Goal: Task Accomplishment & Management: Complete application form

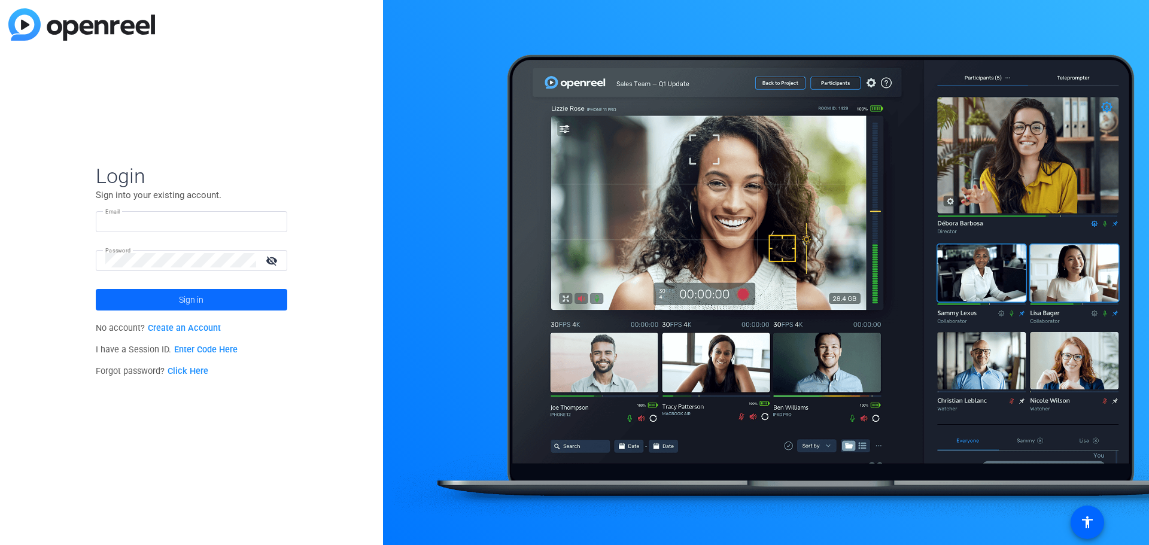
type input "[PERSON_NAME][EMAIL_ADDRESS][PERSON_NAME][DOMAIN_NAME]"
click at [213, 296] on span at bounding box center [192, 300] width 192 height 29
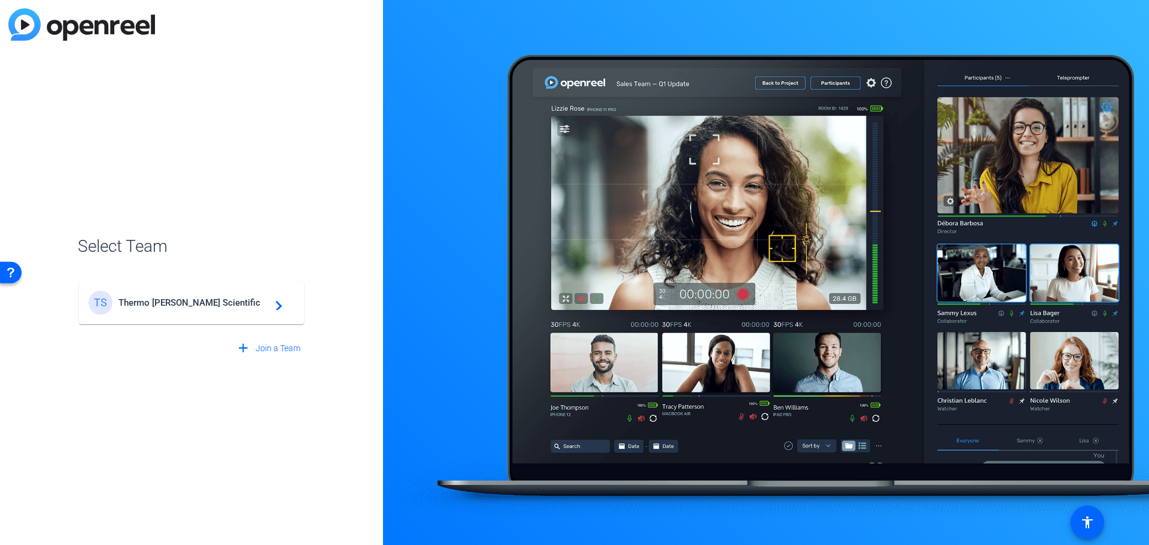
click at [211, 301] on span "Thermo [PERSON_NAME] Scientific" at bounding box center [194, 302] width 150 height 11
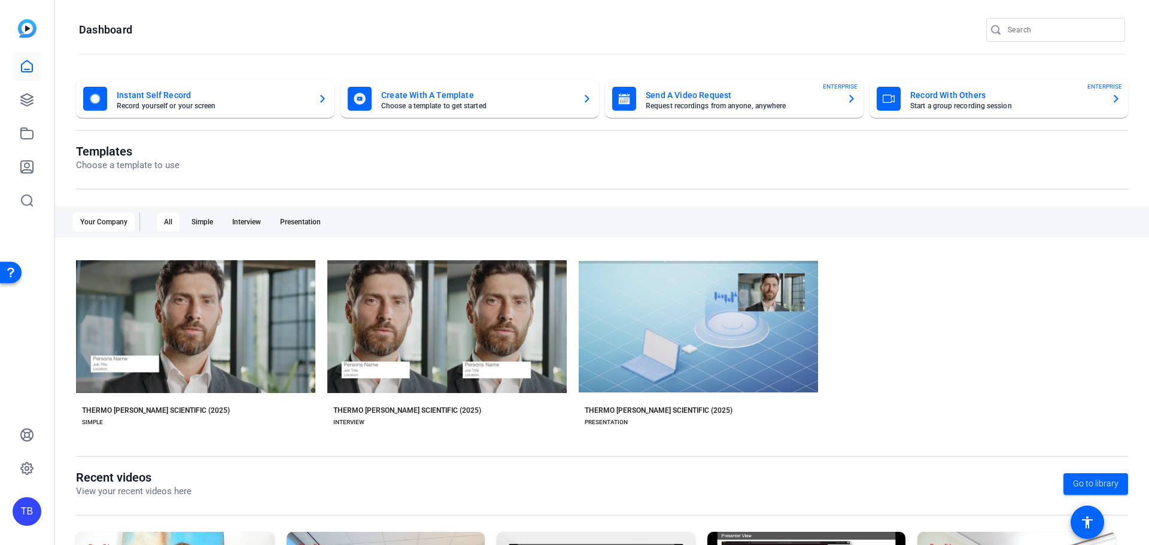
click at [1112, 97] on icon "button" at bounding box center [1117, 99] width 10 height 14
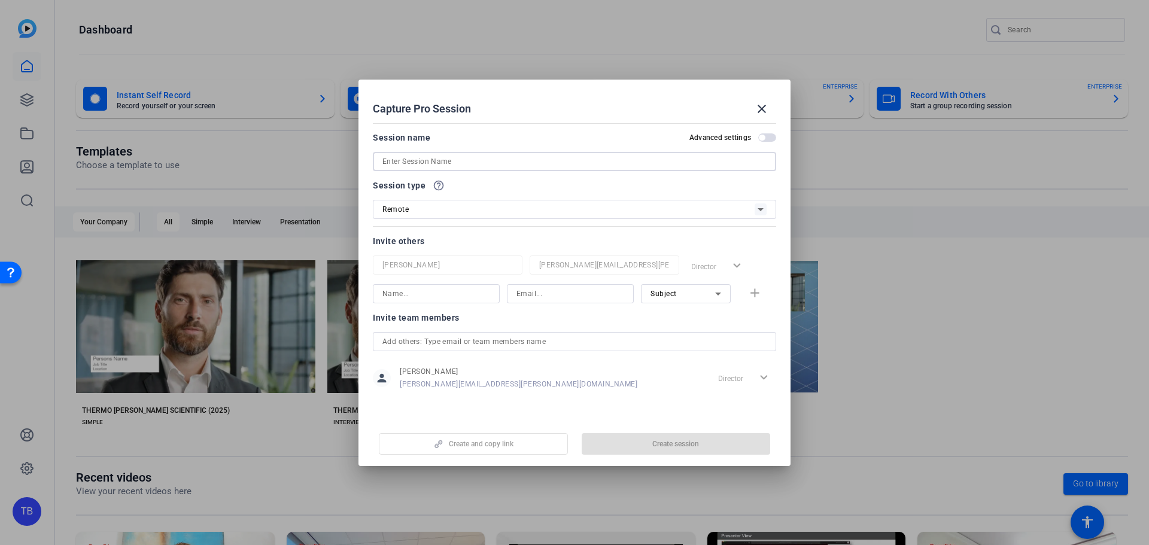
click at [503, 160] on input at bounding box center [574, 161] width 384 height 14
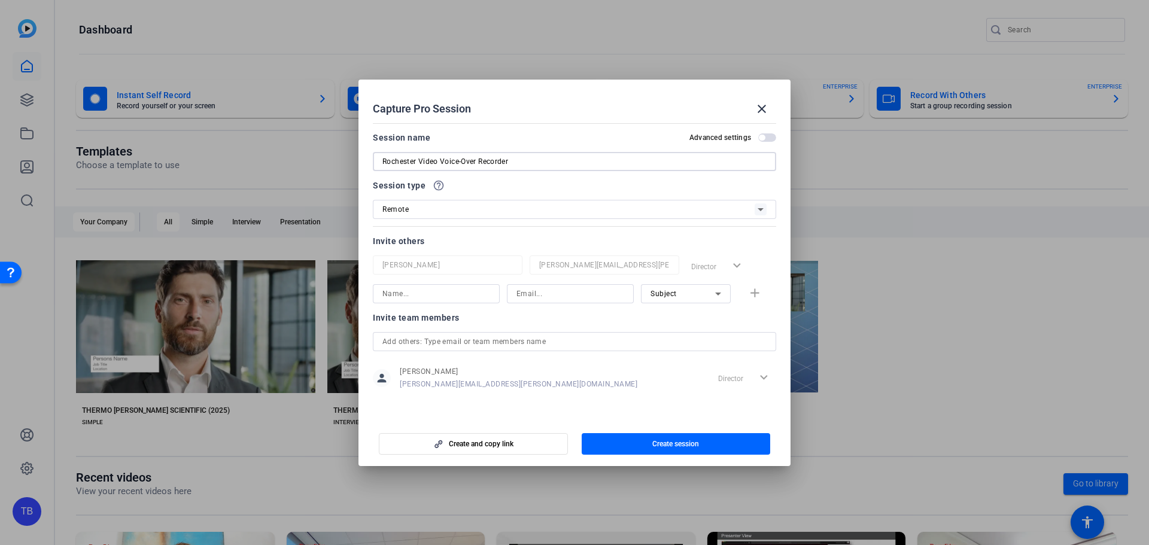
type input "Rochester Video Voice-Over Recorder"
click at [758, 205] on icon at bounding box center [761, 209] width 14 height 14
click at [758, 205] on div at bounding box center [574, 272] width 1149 height 545
click at [440, 298] on input at bounding box center [436, 294] width 108 height 14
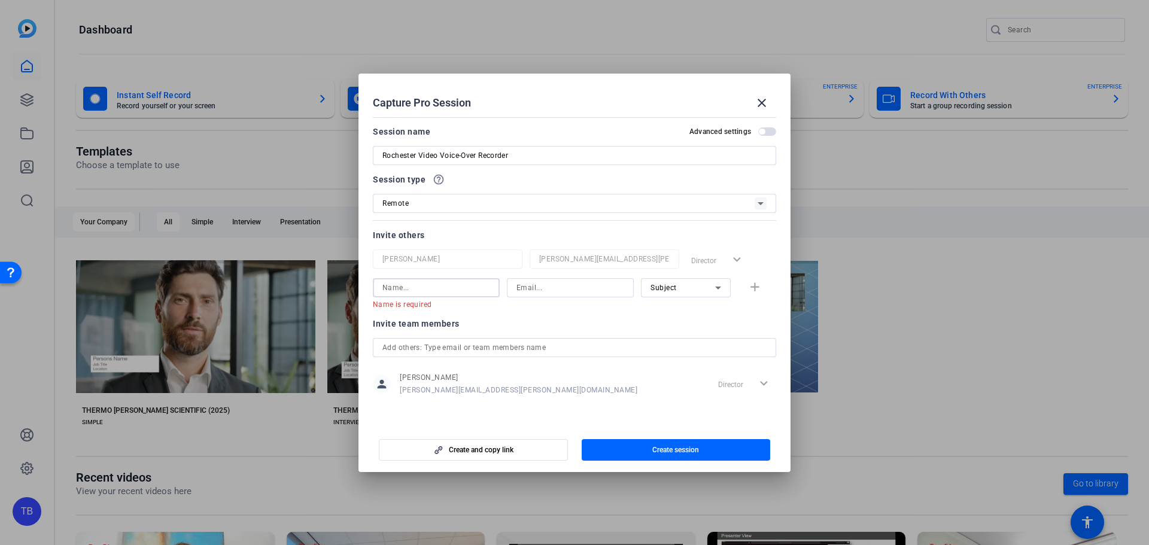
click at [402, 283] on input at bounding box center [436, 288] width 108 height 14
paste input "[PERSON_NAME] <[PERSON_NAME][EMAIL_ADDRESS][PERSON_NAME][DOMAIN_NAME]>"
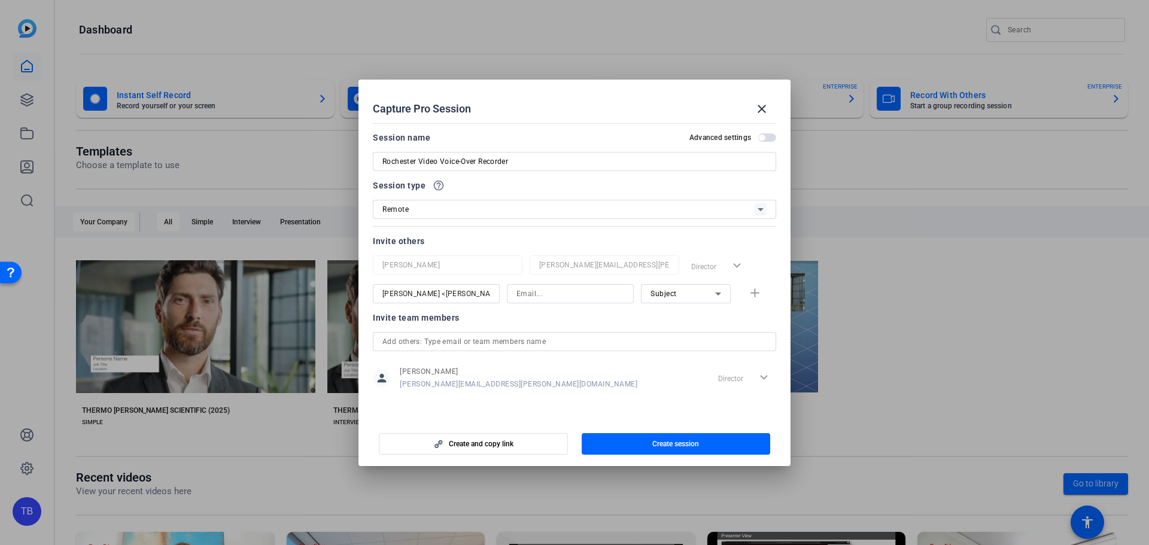
drag, startPoint x: 486, startPoint y: 292, endPoint x: 366, endPoint y: 289, distance: 119.8
click at [366, 289] on mat-dialog-content "Session name Advanced settings Rochester Video Voice-Over Recorder Session type…" at bounding box center [575, 269] width 432 height 300
click at [430, 292] on input "[PERSON_NAME] <[PERSON_NAME][EMAIL_ADDRESS][PERSON_NAME][DOMAIN_NAME]>" at bounding box center [436, 294] width 108 height 14
click at [388, 294] on input "[PERSON_NAME] <[PERSON_NAME][EMAIL_ADDRESS][PERSON_NAME][DOMAIN_NAME]>" at bounding box center [436, 294] width 108 height 14
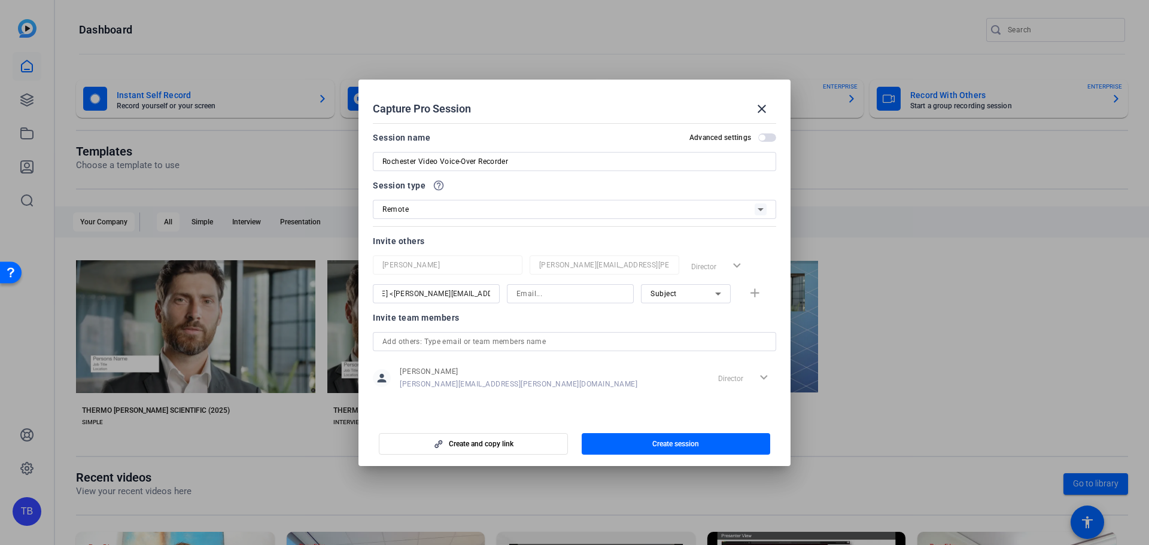
scroll to position [0, 0]
click at [490, 296] on div "[PERSON_NAME] <[PERSON_NAME][EMAIL_ADDRESS][PERSON_NAME][DOMAIN_NAME]>" at bounding box center [436, 293] width 127 height 19
click at [493, 294] on div "[PERSON_NAME] <[PERSON_NAME][EMAIL_ADDRESS][PERSON_NAME][DOMAIN_NAME]>" at bounding box center [436, 293] width 127 height 19
click at [473, 290] on input "[PERSON_NAME] <[PERSON_NAME][EMAIL_ADDRESS][PERSON_NAME][DOMAIN_NAME]>" at bounding box center [436, 294] width 108 height 14
click at [438, 292] on input "[PERSON_NAME]" at bounding box center [436, 294] width 108 height 14
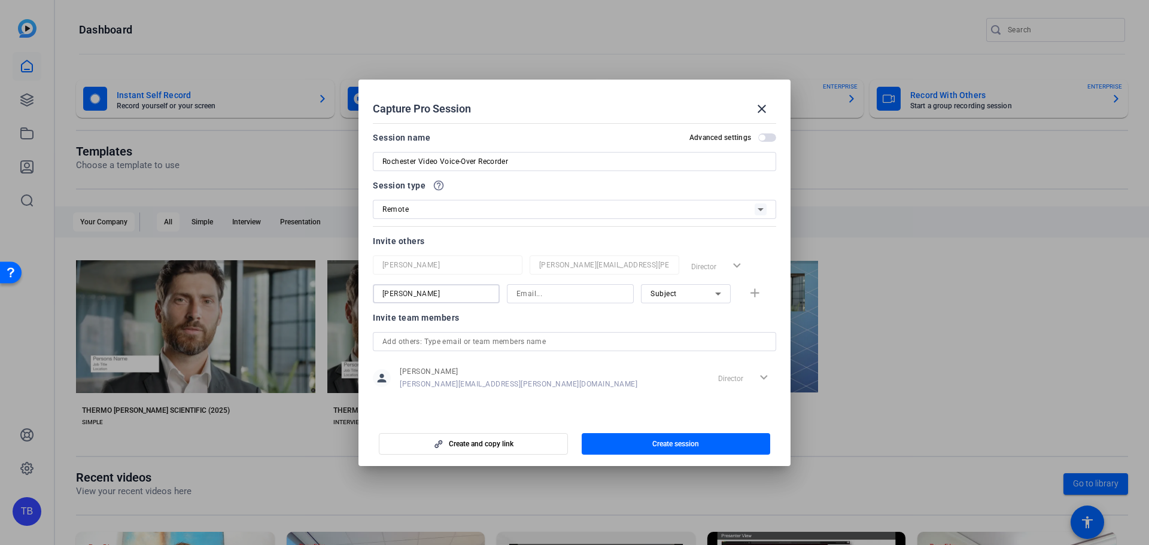
type input "[PERSON_NAME]"
click at [555, 292] on input at bounding box center [571, 294] width 108 height 14
paste input "[PERSON_NAME][EMAIL_ADDRESS][PERSON_NAME][DOMAIN_NAME]"
type input "[PERSON_NAME][EMAIL_ADDRESS][PERSON_NAME][DOMAIN_NAME]"
click at [758, 291] on mat-icon "add" at bounding box center [755, 293] width 15 height 15
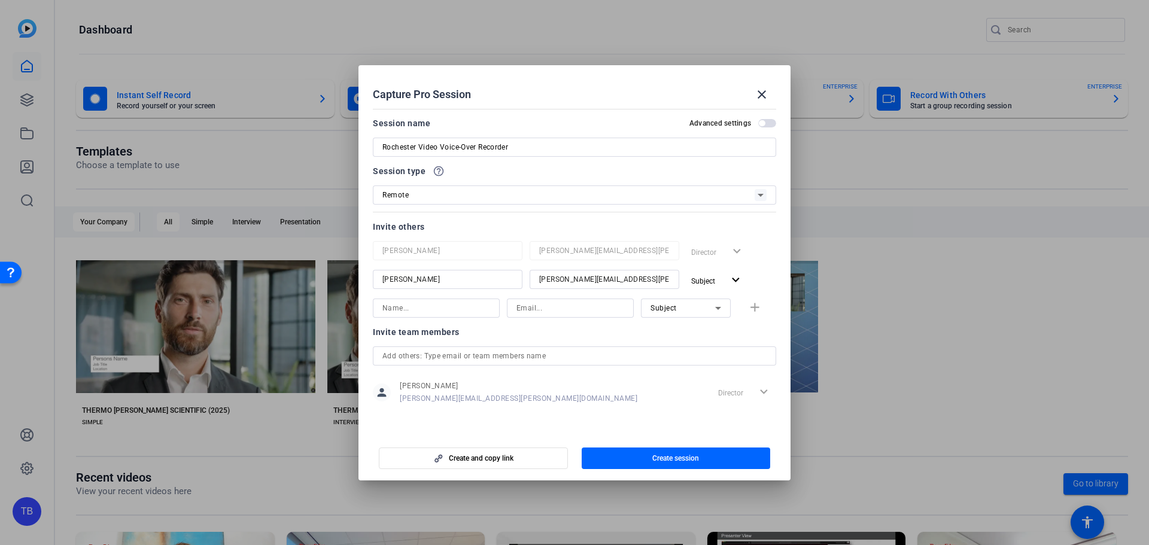
click at [399, 311] on input at bounding box center [436, 308] width 108 height 14
click at [439, 307] on input "[PERSON_NAME]" at bounding box center [436, 308] width 108 height 14
click at [418, 307] on input "[PERSON_NAME]" at bounding box center [436, 308] width 108 height 14
type input "[PERSON_NAME]"
click at [538, 303] on input at bounding box center [571, 308] width 108 height 14
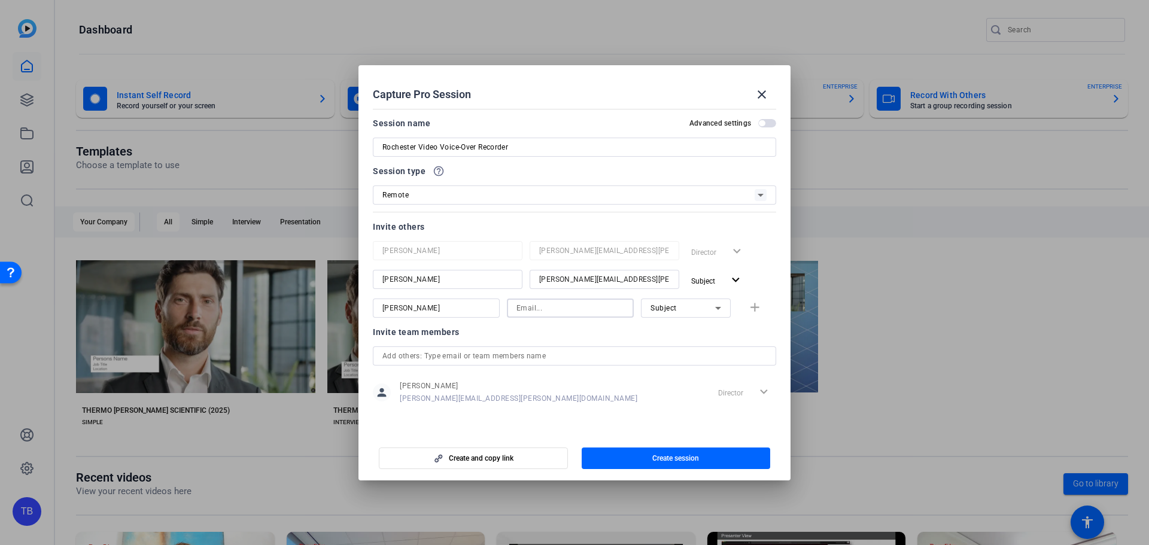
paste input "[PERSON_NAME][EMAIL_ADDRESS][PERSON_NAME][DOMAIN_NAME]"
type input "[PERSON_NAME][EMAIL_ADDRESS][PERSON_NAME][DOMAIN_NAME]"
click at [722, 306] on icon at bounding box center [718, 308] width 14 height 14
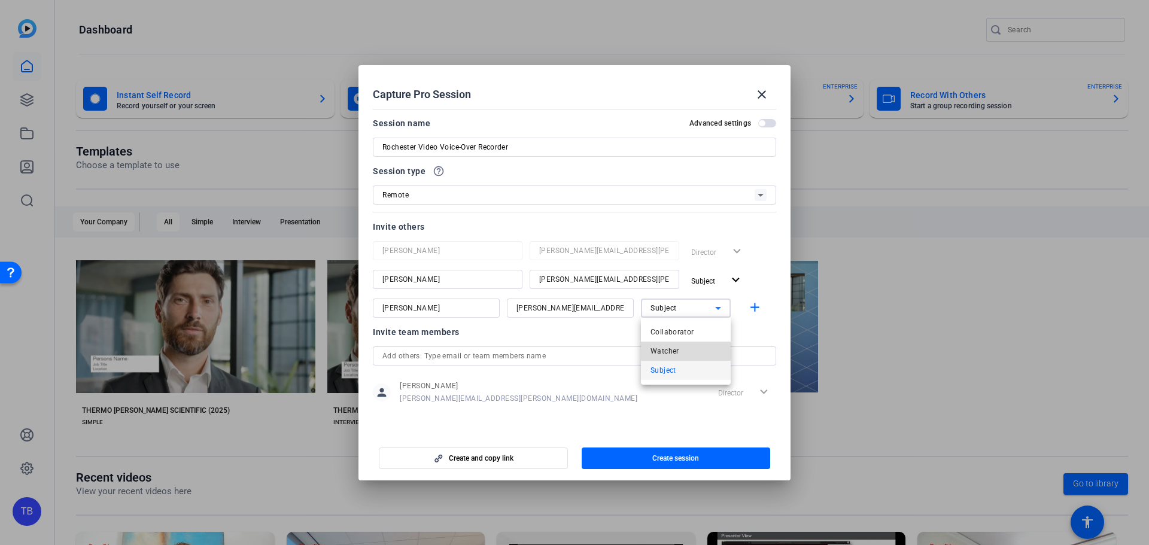
click at [698, 348] on mat-option "Watcher" at bounding box center [686, 351] width 90 height 19
click at [772, 123] on span "button" at bounding box center [767, 123] width 18 height 8
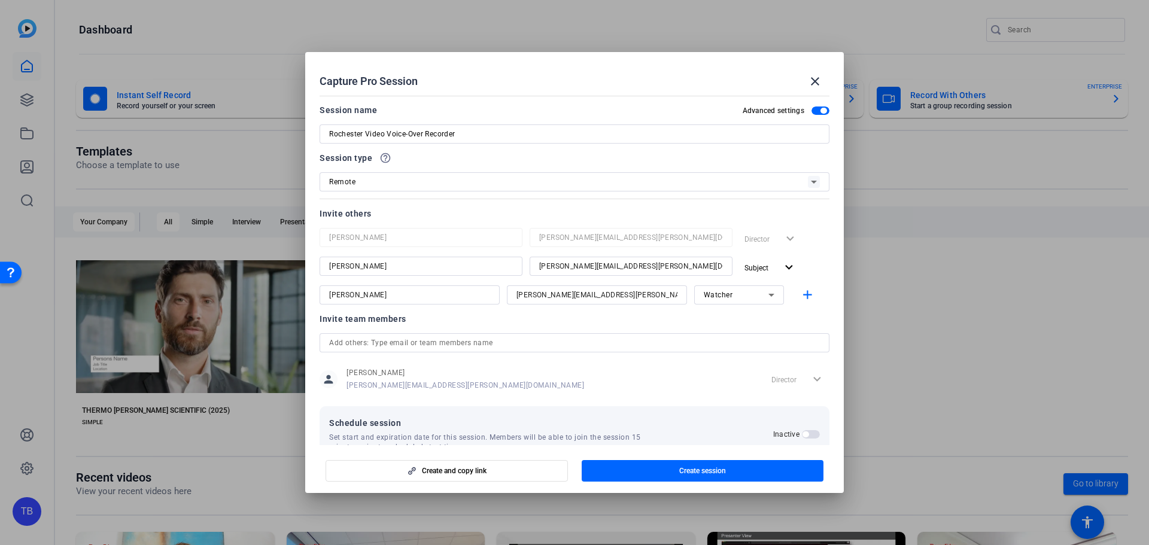
drag, startPoint x: 772, startPoint y: 124, endPoint x: 668, endPoint y: 79, distance: 112.9
click at [668, 79] on div "Capture Pro Session close" at bounding box center [575, 81] width 510 height 29
click at [812, 108] on span "button" at bounding box center [821, 111] width 18 height 8
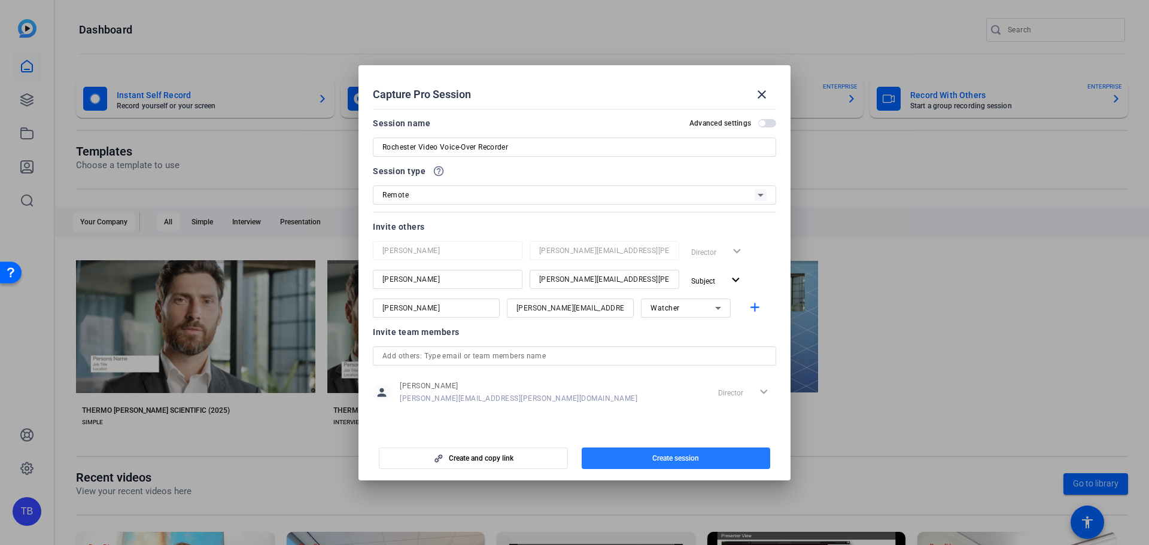
click at [681, 460] on span "Create session" at bounding box center [675, 459] width 47 height 10
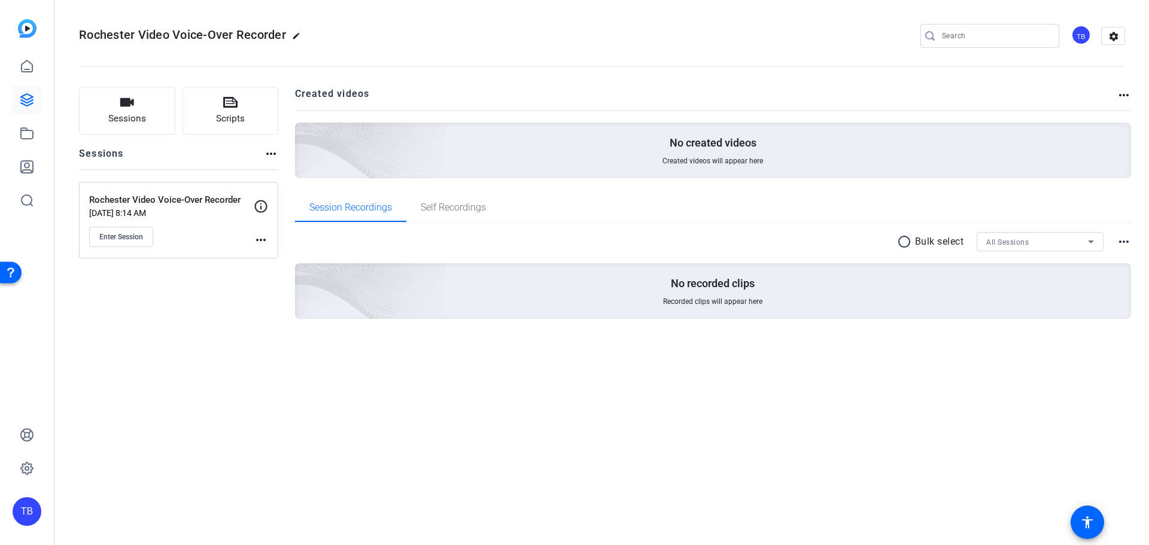
click at [261, 207] on icon at bounding box center [261, 206] width 13 height 13
click at [262, 238] on mat-icon "more_horiz" at bounding box center [261, 240] width 14 height 14
click at [280, 256] on span "Edit Session" at bounding box center [290, 257] width 54 height 14
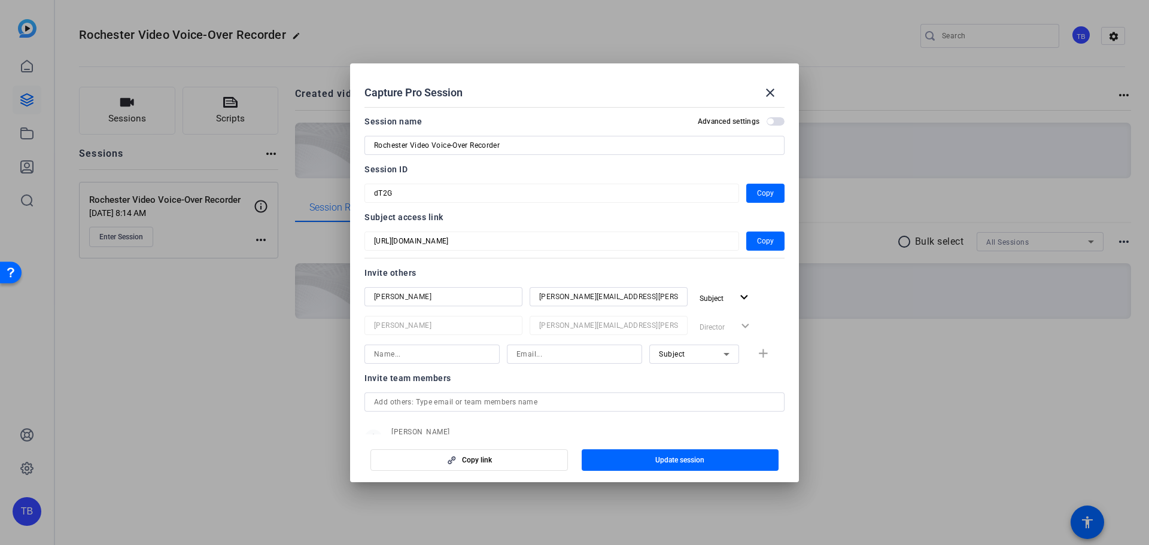
click at [777, 123] on span "button" at bounding box center [776, 121] width 18 height 8
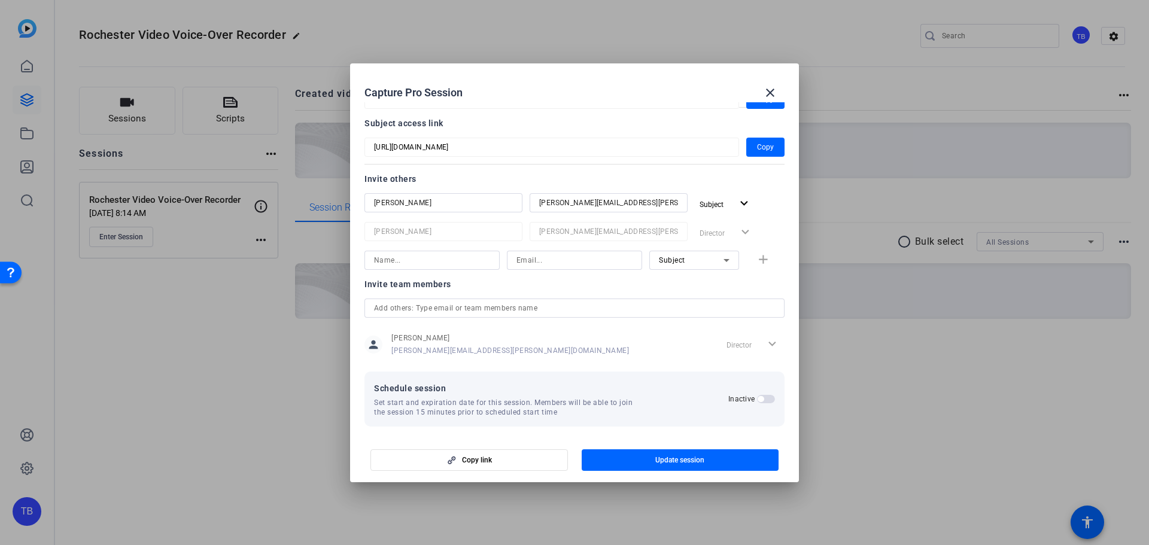
scroll to position [99, 0]
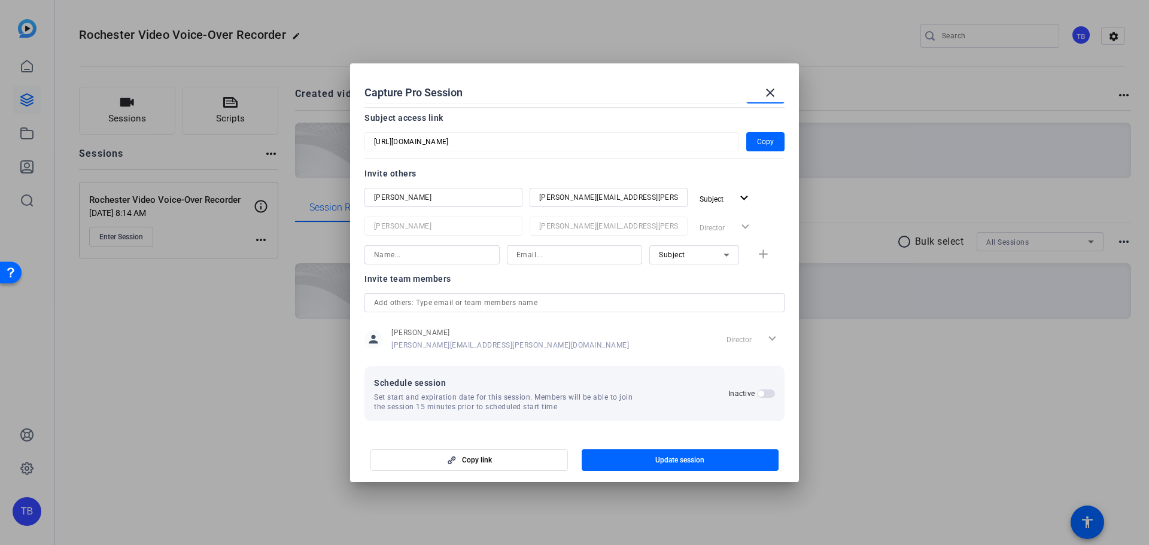
click at [764, 394] on span "button" at bounding box center [766, 394] width 18 height 8
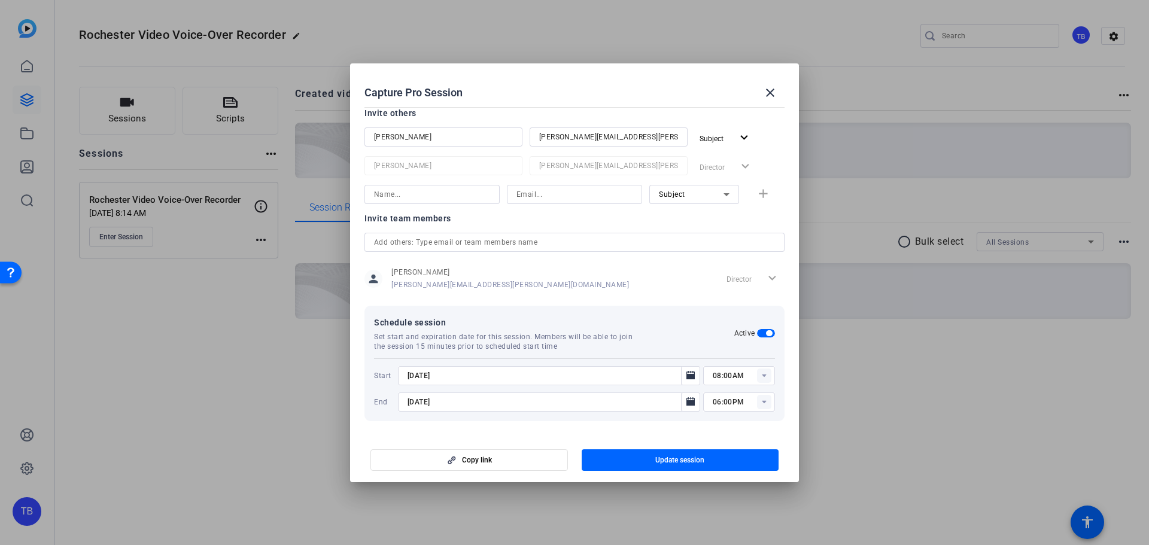
click at [762, 376] on icon at bounding box center [764, 375] width 4 height 3
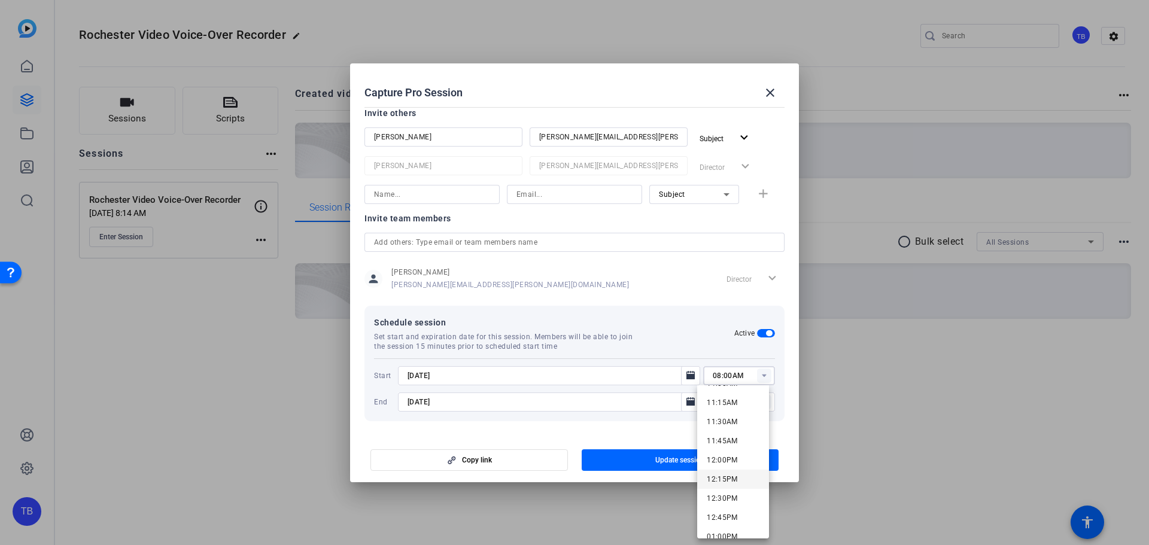
scroll to position [838, 0]
drag, startPoint x: 730, startPoint y: 406, endPoint x: 718, endPoint y: 406, distance: 12.6
click at [718, 406] on span "11:00AM" at bounding box center [722, 404] width 31 height 8
type input "11:00AM"
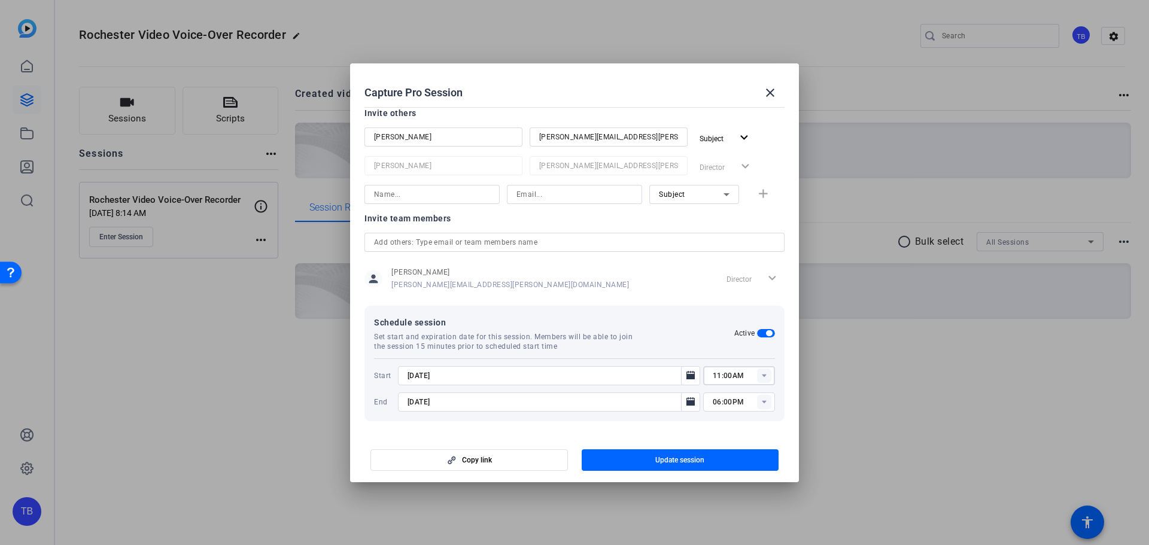
click at [421, 402] on input "[DATE]" at bounding box center [543, 402] width 271 height 14
type input "9//2025"
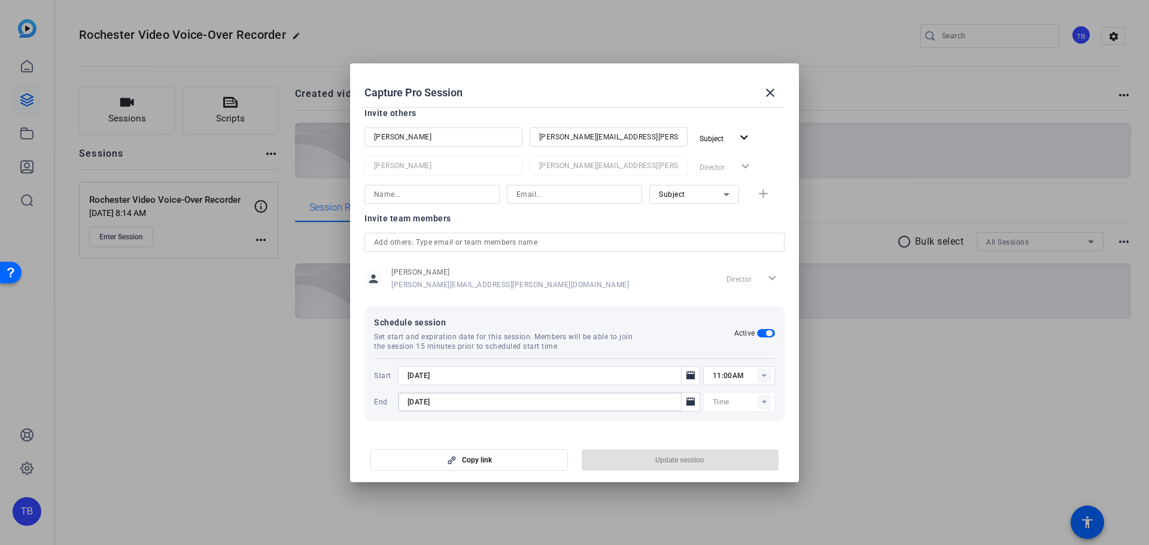
type input "[DATE]"
type input "12:00AM"
type input "[DATE]"
click at [421, 372] on input "[DATE]" at bounding box center [543, 376] width 271 height 14
type input "[DATE]"
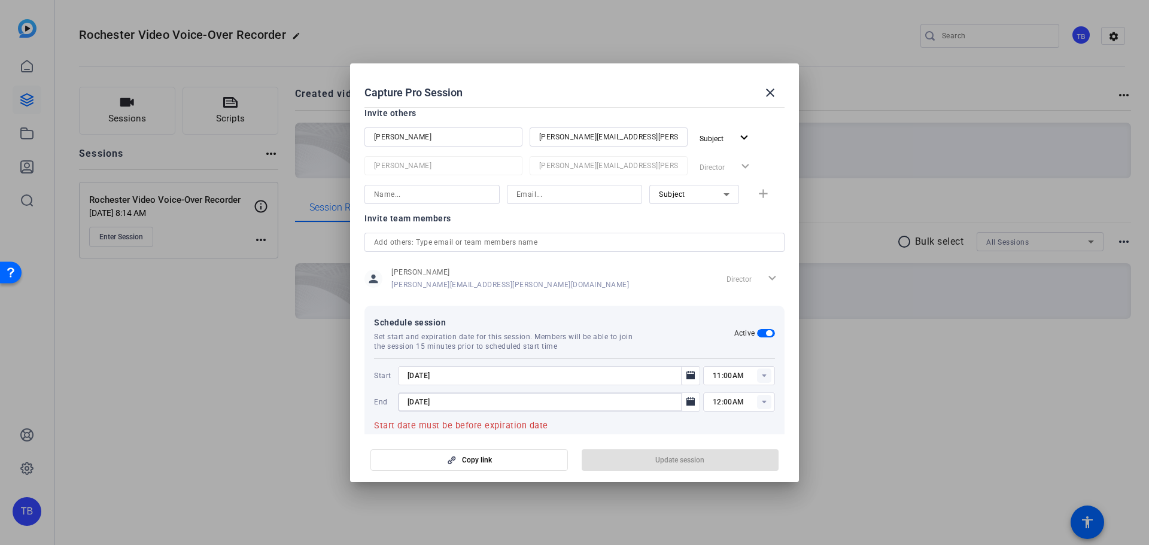
click at [426, 399] on input "[DATE]" at bounding box center [543, 402] width 271 height 14
click at [424, 401] on input "[DATE]" at bounding box center [543, 402] width 271 height 14
type input "[DATE]"
click at [763, 403] on rect at bounding box center [764, 402] width 14 height 14
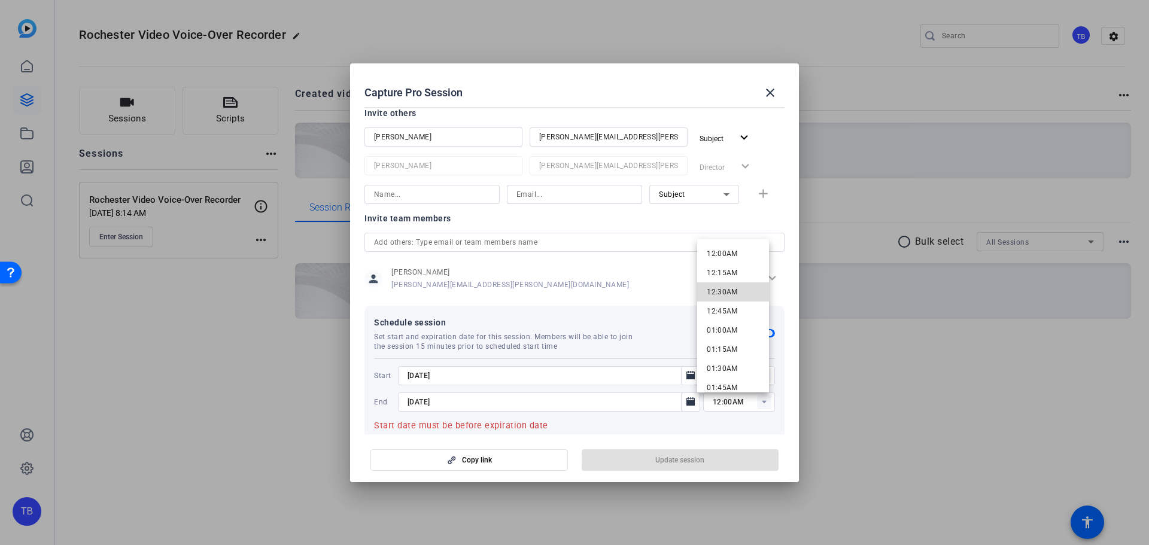
click at [751, 293] on mat-option "12:30AM" at bounding box center [733, 292] width 72 height 19
click at [762, 402] on rect at bounding box center [764, 402] width 14 height 14
click at [735, 315] on span "12:30PM" at bounding box center [722, 313] width 31 height 8
type input "12:30PM"
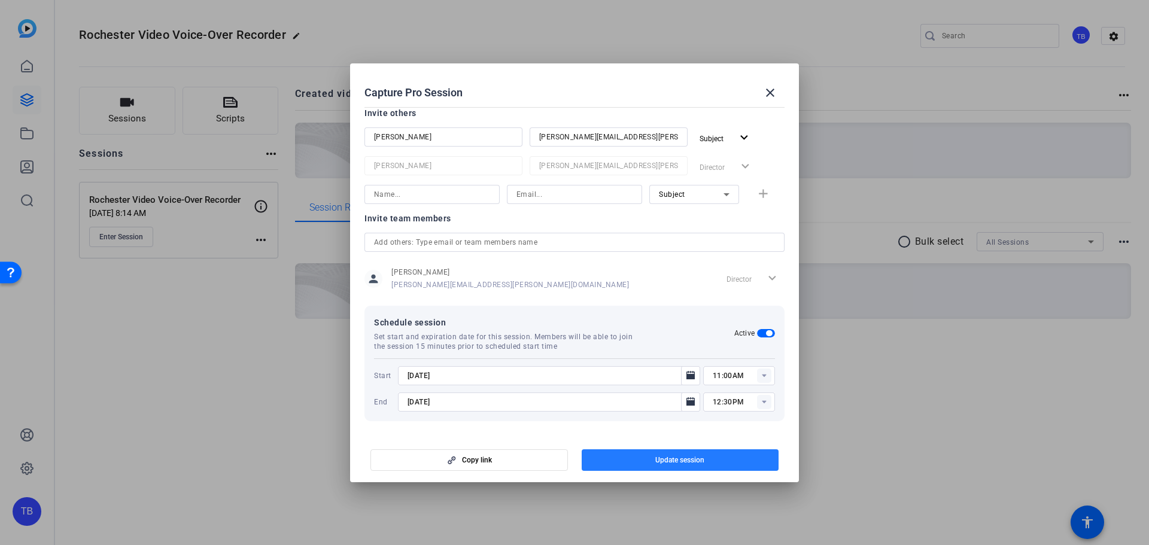
click at [673, 466] on span "button" at bounding box center [681, 460] width 198 height 29
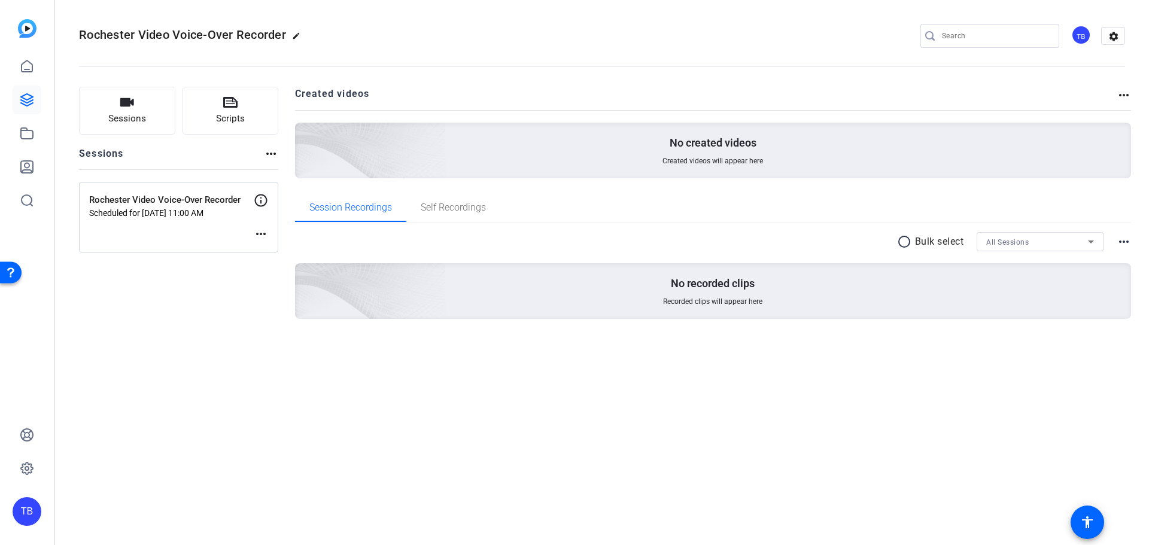
click at [263, 232] on mat-icon "more_horiz" at bounding box center [261, 234] width 14 height 14
click at [198, 280] on div at bounding box center [574, 272] width 1149 height 545
drag, startPoint x: 263, startPoint y: 198, endPoint x: 239, endPoint y: 328, distance: 132.8
click at [239, 328] on div "Sessions Scripts Sessions more_horiz Rochester Video Voice-Over Recorder Schedu…" at bounding box center [178, 222] width 199 height 271
drag, startPoint x: 1113, startPoint y: 37, endPoint x: 754, endPoint y: 50, distance: 360.0
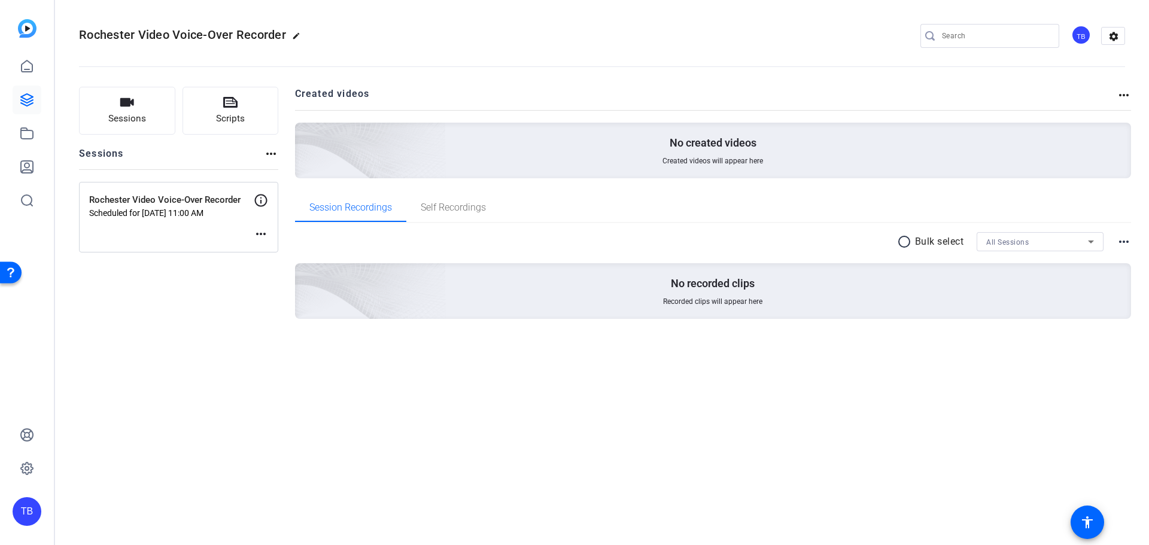
click at [754, 50] on openreel-divider-bar at bounding box center [602, 63] width 1046 height 37
drag, startPoint x: 376, startPoint y: 89, endPoint x: 368, endPoint y: 114, distance: 26.5
drag, startPoint x: 368, startPoint y: 114, endPoint x: 232, endPoint y: 388, distance: 305.7
click at [232, 388] on div "Rochester Video Voice-Over Recorder edit TB settings Sessions Scripts Sessions …" at bounding box center [602, 272] width 1094 height 545
click at [349, 213] on span "Session Recordings" at bounding box center [350, 207] width 83 height 29
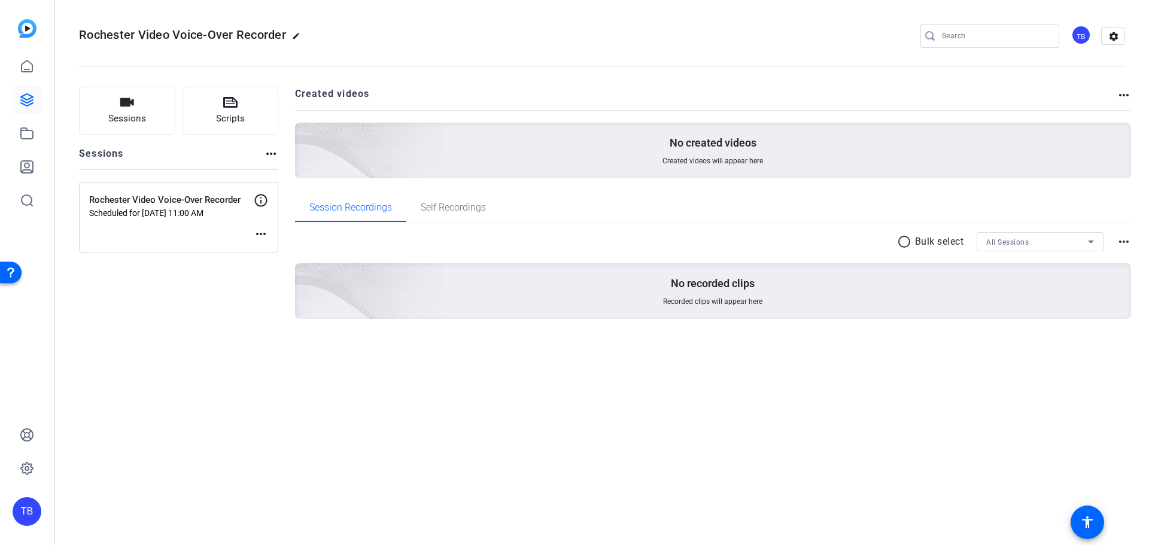
click at [902, 240] on mat-icon "radio_button_unchecked" at bounding box center [906, 242] width 18 height 14
click at [1091, 240] on icon at bounding box center [1091, 242] width 14 height 14
click at [1078, 278] on span "Rochester Video Voice-Over Recorder" at bounding box center [1040, 285] width 108 height 14
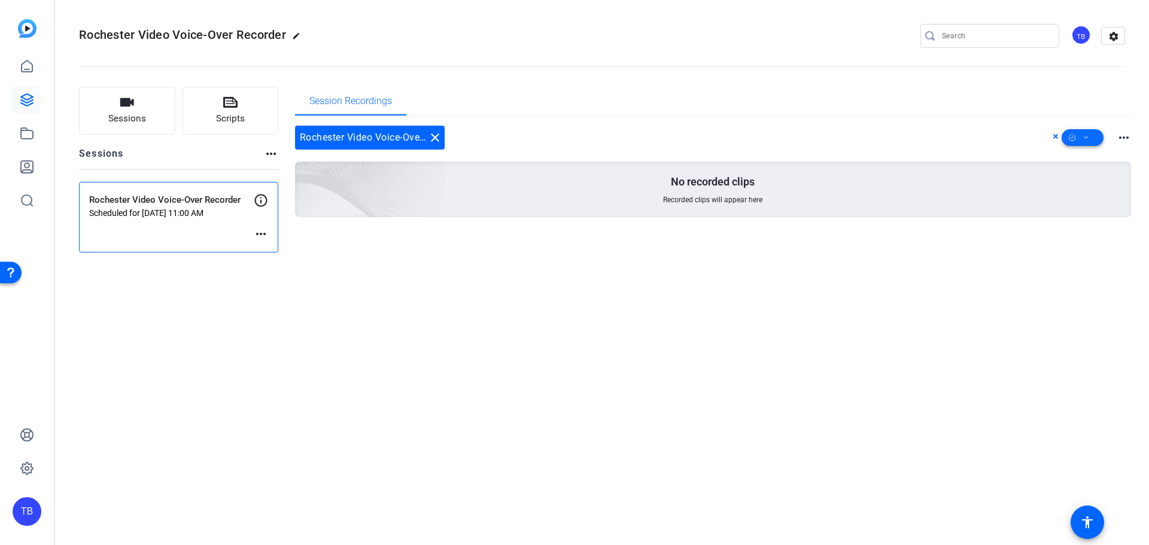
click at [1086, 138] on icon at bounding box center [1086, 137] width 6 height 15
click at [1022, 132] on div at bounding box center [574, 272] width 1149 height 545
click at [1128, 136] on mat-icon "more_horiz" at bounding box center [1124, 137] width 14 height 14
click at [933, 131] on div at bounding box center [574, 272] width 1149 height 545
click at [263, 233] on mat-icon "more_horiz" at bounding box center [261, 234] width 14 height 14
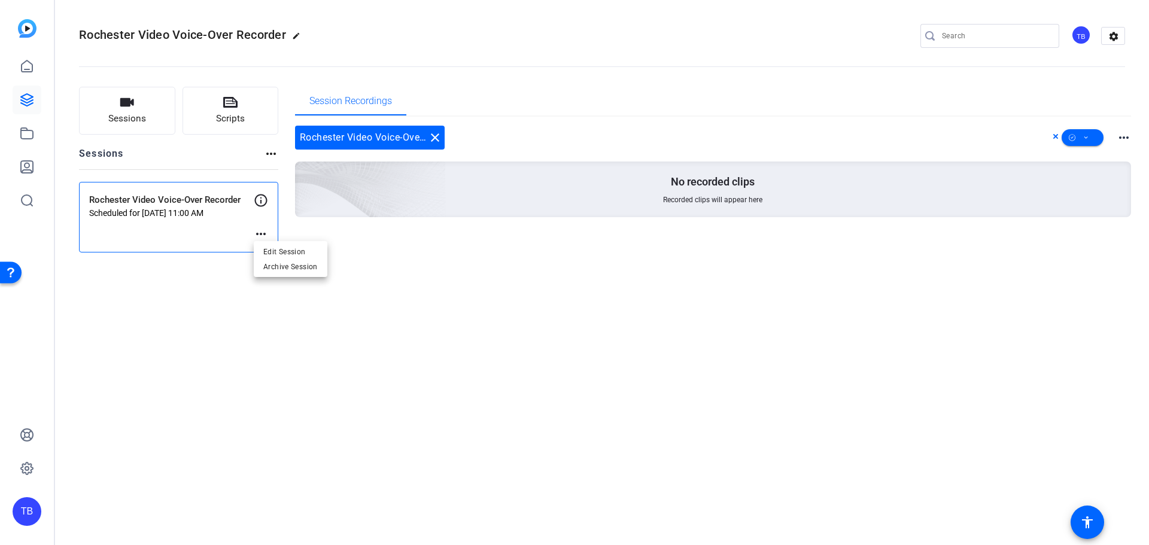
click at [467, 272] on div at bounding box center [574, 272] width 1149 height 545
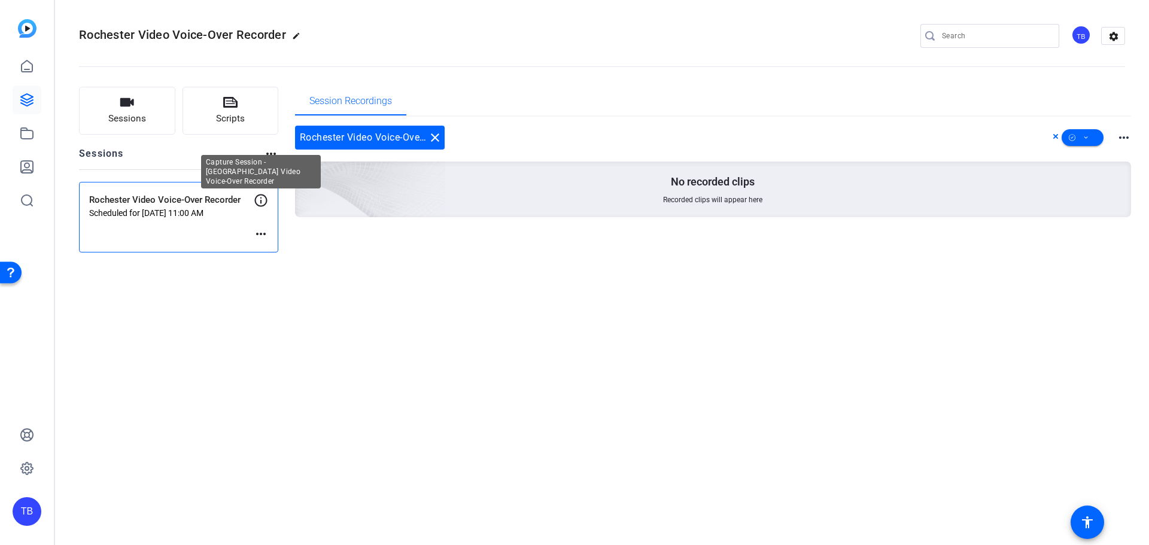
click at [264, 203] on icon at bounding box center [261, 200] width 14 height 14
click at [494, 342] on div "Rochester Video Voice-Over Recorder edit TB settings Sessions Scripts Sessions …" at bounding box center [602, 272] width 1094 height 545
click at [447, 484] on div "Rochester Video Voice-Over Recorder edit TB settings Sessions Scripts Sessions …" at bounding box center [602, 272] width 1094 height 545
click at [402, 347] on div "Rochester Video Voice-Over Recorder edit TB settings Sessions Scripts Sessions …" at bounding box center [602, 272] width 1094 height 545
drag, startPoint x: 261, startPoint y: 193, endPoint x: 777, endPoint y: 296, distance: 526.2
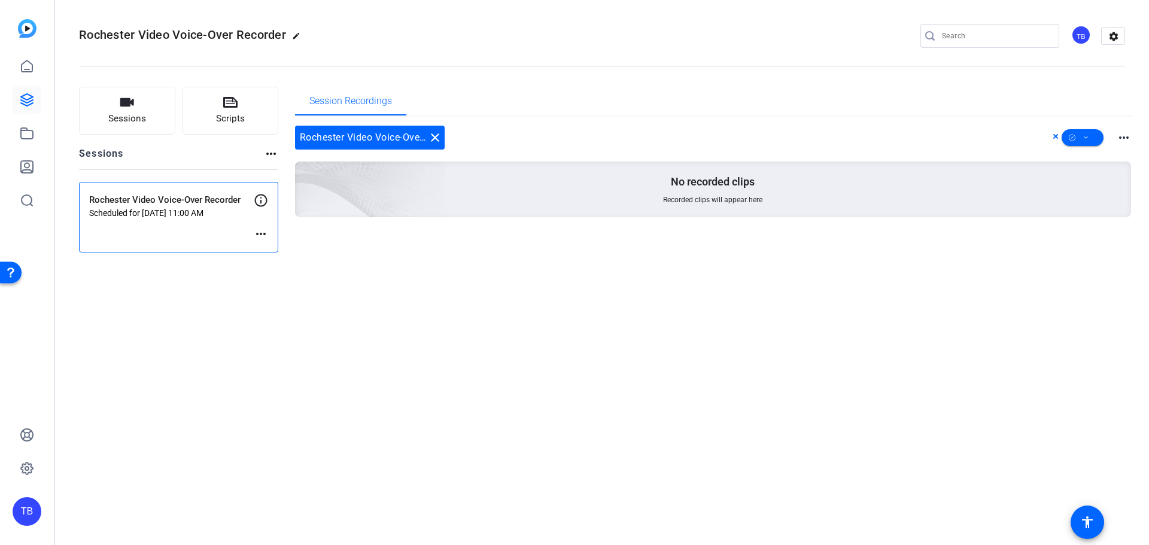
click at [777, 296] on div "Rochester Video Voice-Over Recorder edit TB settings Sessions Scripts Sessions …" at bounding box center [602, 272] width 1094 height 545
click at [388, 136] on div "Rochester Video Voice-Over Recorder close" at bounding box center [370, 138] width 150 height 24
click at [1130, 138] on mat-icon "more_horiz" at bounding box center [1124, 137] width 14 height 14
click at [1130, 138] on div at bounding box center [574, 272] width 1149 height 545
click at [31, 471] on icon at bounding box center [27, 469] width 12 height 12
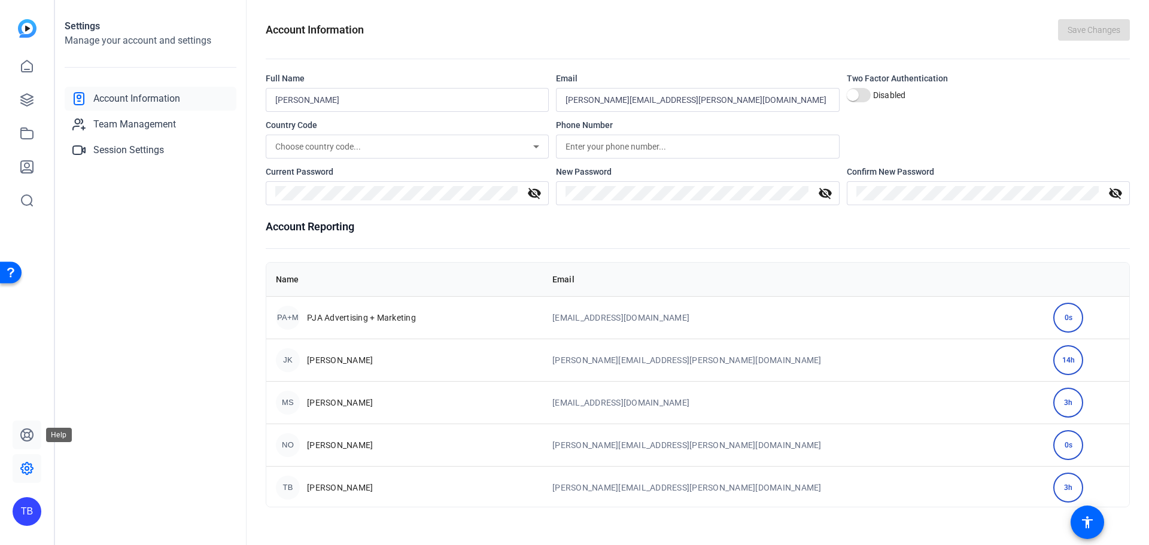
click at [27, 436] on icon at bounding box center [27, 435] width 14 height 14
drag, startPoint x: 28, startPoint y: 123, endPoint x: 121, endPoint y: 316, distance: 214.5
click at [121, 316] on div "Settings Manage your account and settings Account Information Team Management S…" at bounding box center [151, 272] width 192 height 545
click at [10, 271] on div "Open Resource Center" at bounding box center [11, 272] width 10 height 10
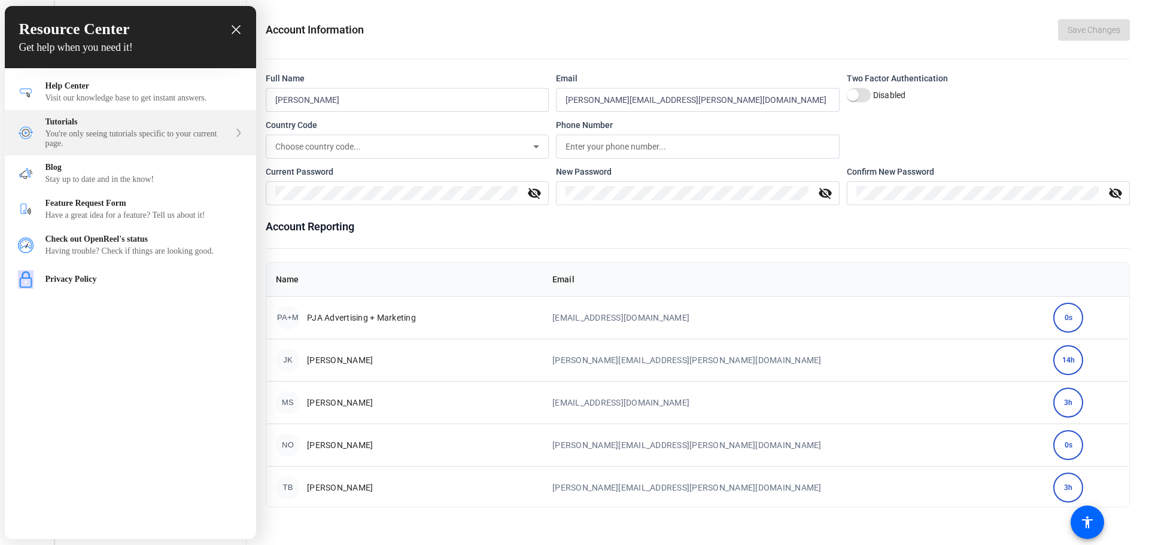
click at [116, 141] on div "You're only seeing tutorials specific to your current page." at bounding box center [137, 138] width 184 height 19
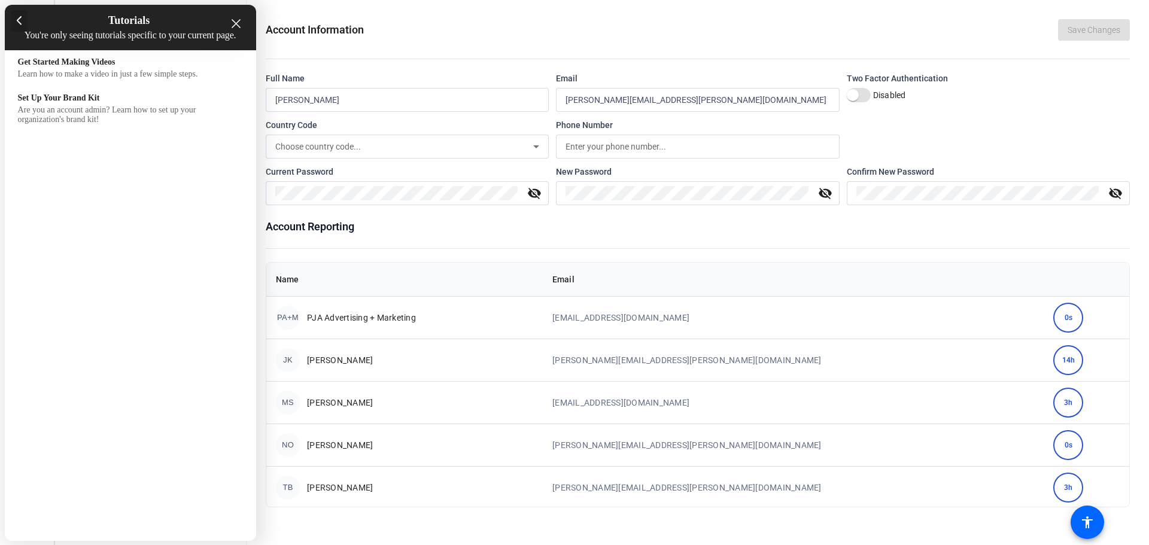
click at [20, 22] on icon at bounding box center [19, 21] width 5 height 10
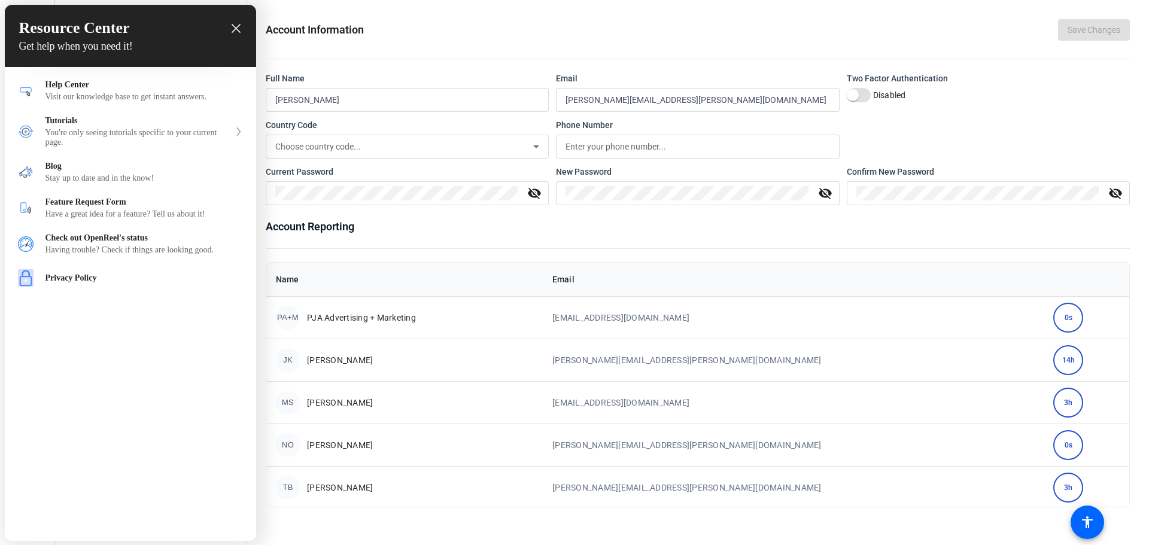
drag, startPoint x: 720, startPoint y: 61, endPoint x: 743, endPoint y: 46, distance: 27.7
click at [720, 61] on div at bounding box center [574, 272] width 1149 height 545
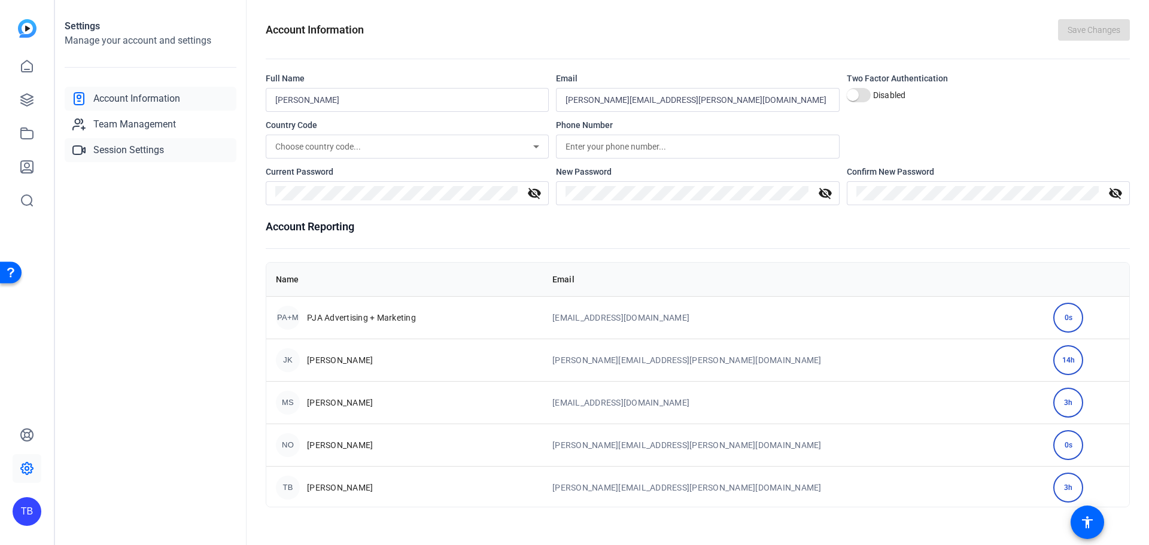
click at [130, 148] on span "Session Settings" at bounding box center [128, 150] width 71 height 14
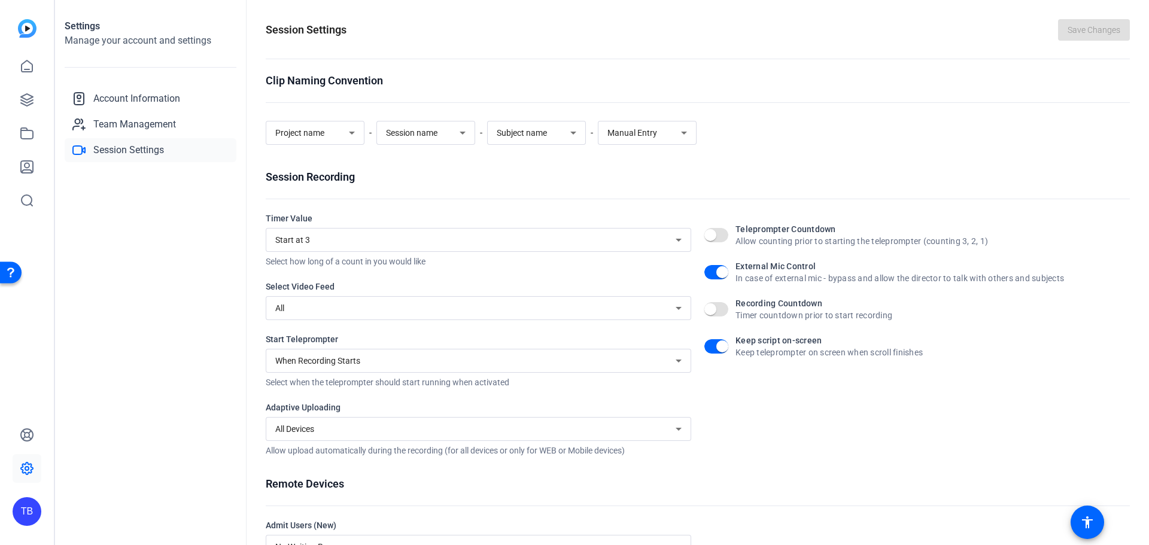
click at [136, 322] on div "Settings Manage your account and settings Account Information Team Management S…" at bounding box center [151, 272] width 192 height 545
click at [14, 313] on div "TB" at bounding box center [27, 272] width 54 height 545
click at [6, 269] on div "Open Resource Center" at bounding box center [11, 272] width 10 height 10
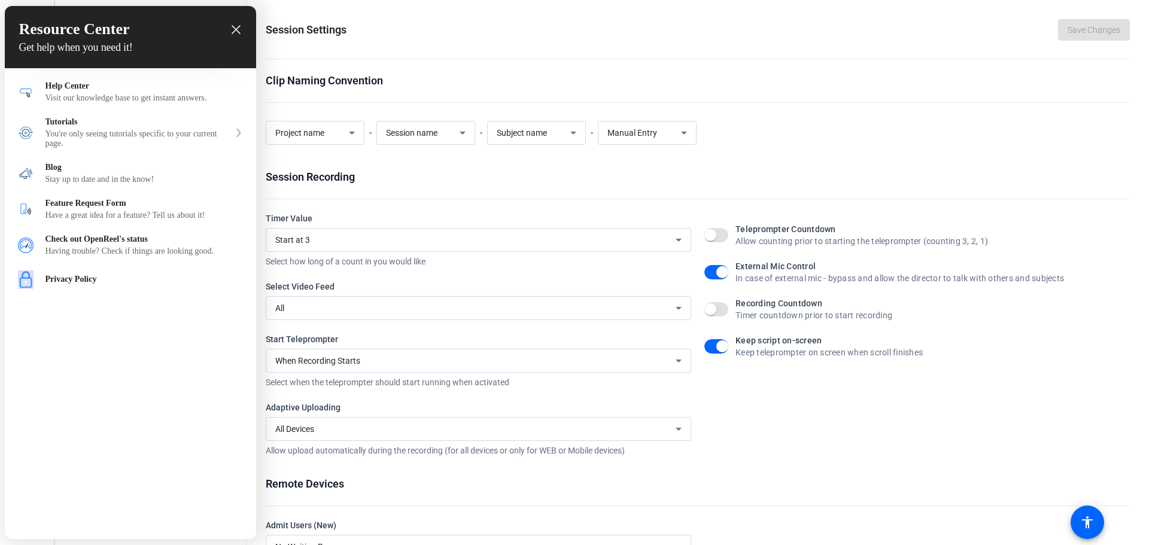
click at [128, 326] on div "Resource Center Get help when you need it! Help Get the help you need from our …" at bounding box center [130, 272] width 251 height 533
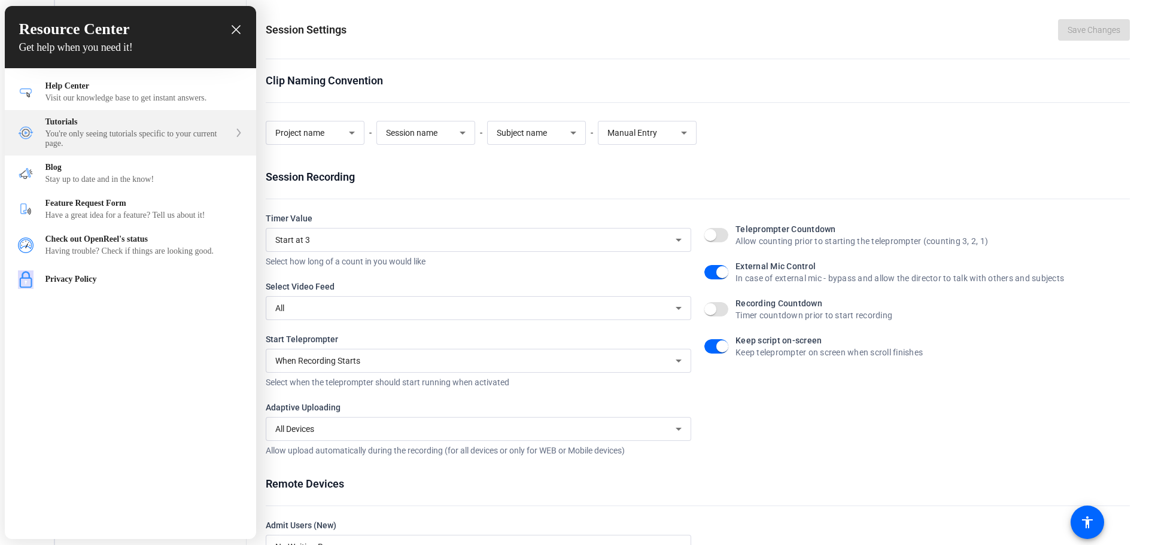
click at [70, 131] on div "Tutorials You're only seeing tutorials specific to your current page." at bounding box center [137, 132] width 184 height 31
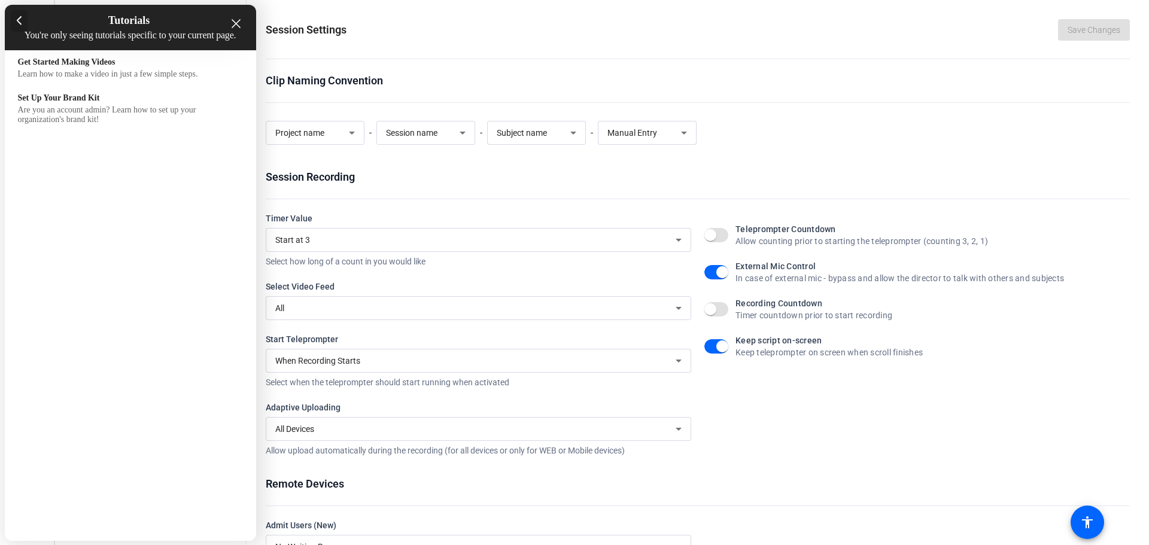
click at [22, 15] on div at bounding box center [19, 21] width 17 height 22
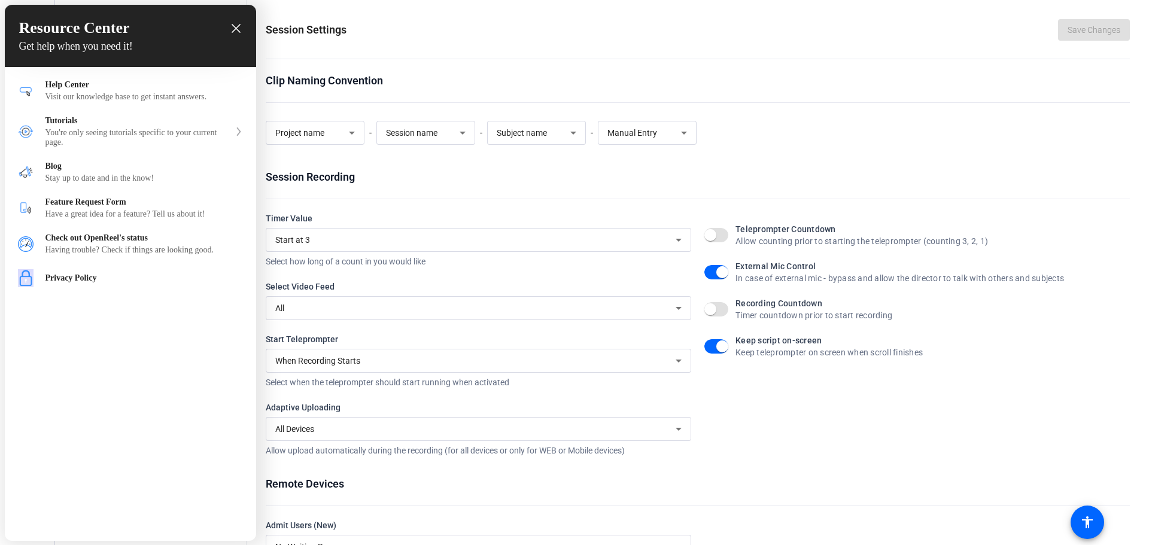
click at [232, 24] on icon "close resource center" at bounding box center [236, 28] width 9 height 9
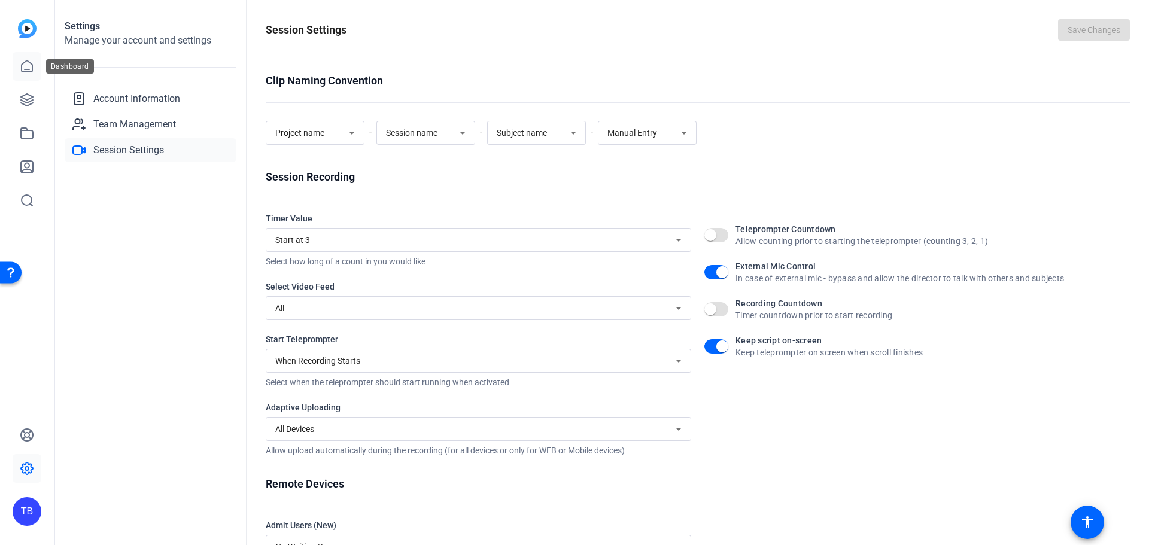
click at [28, 67] on icon at bounding box center [27, 66] width 14 height 14
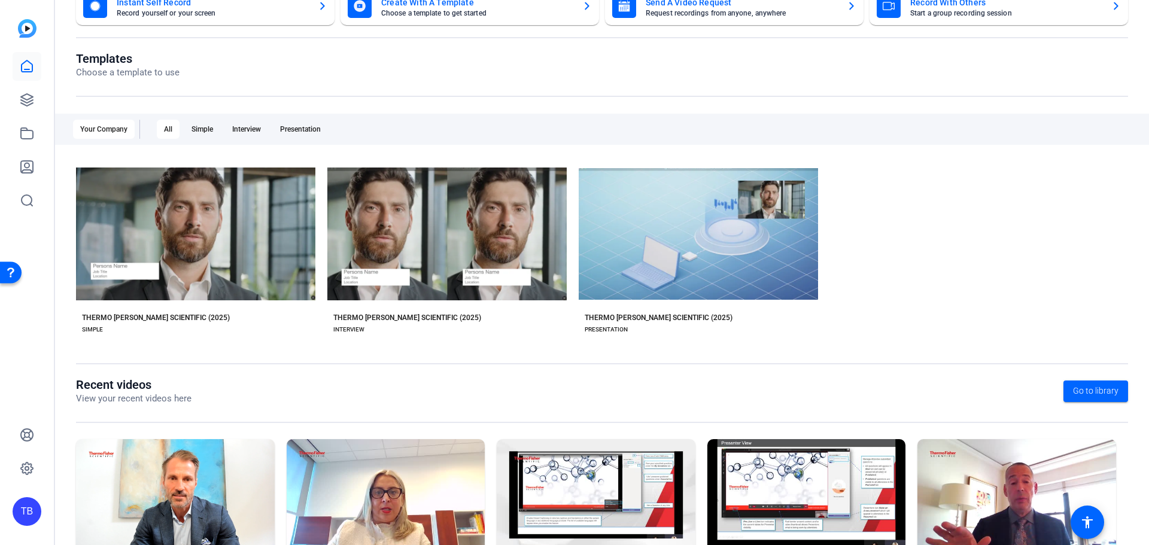
scroll to position [0, 0]
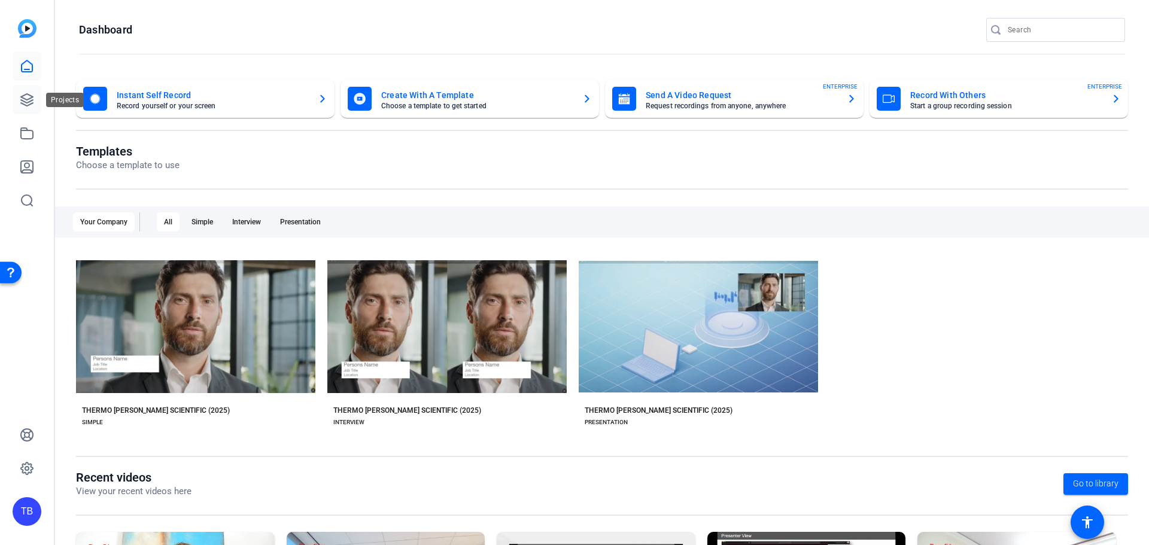
click at [28, 96] on icon at bounding box center [27, 100] width 14 height 14
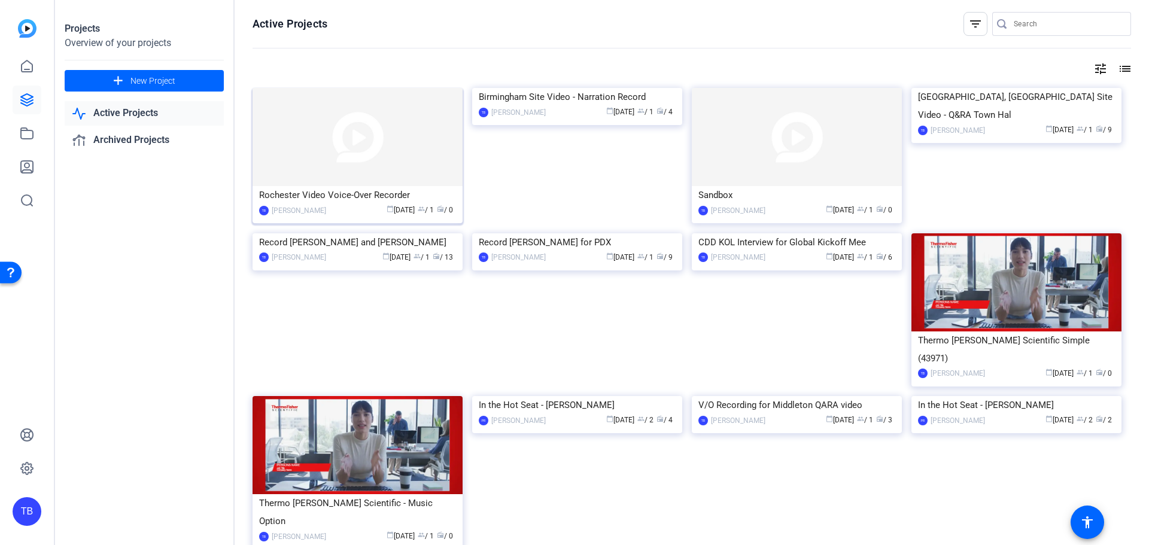
click at [338, 133] on img at bounding box center [358, 137] width 210 height 98
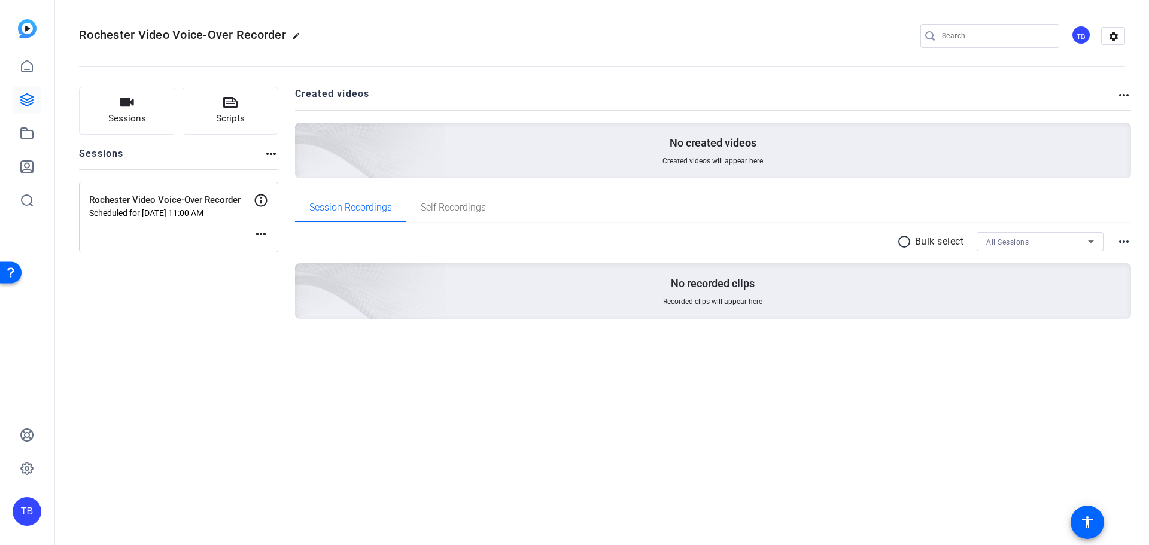
click at [6, 276] on div "Open Resource Center" at bounding box center [11, 272] width 10 height 10
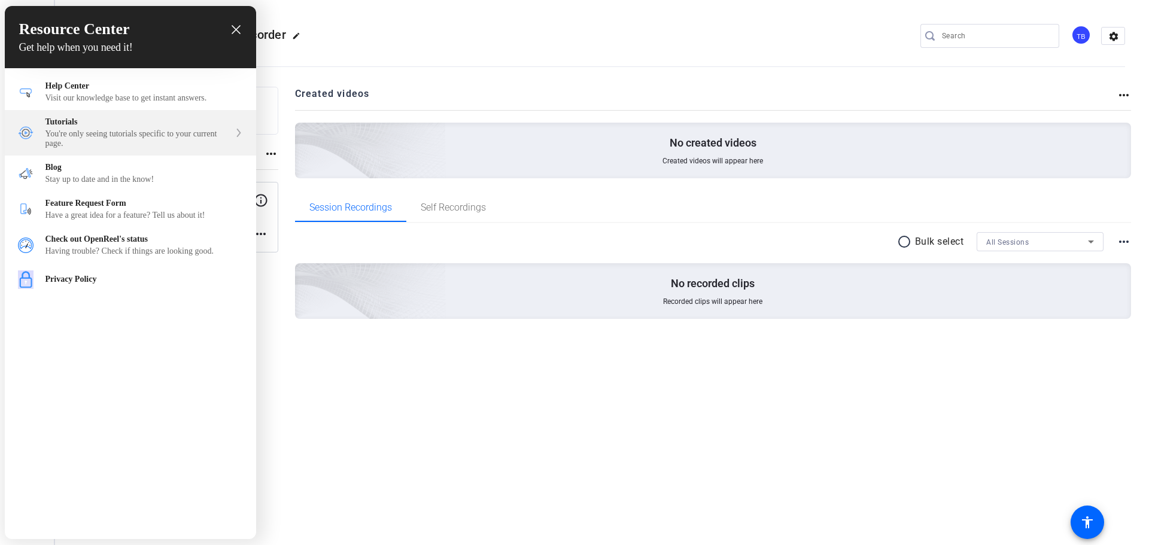
click at [119, 139] on div "You're only seeing tutorials specific to your current page." at bounding box center [137, 138] width 184 height 19
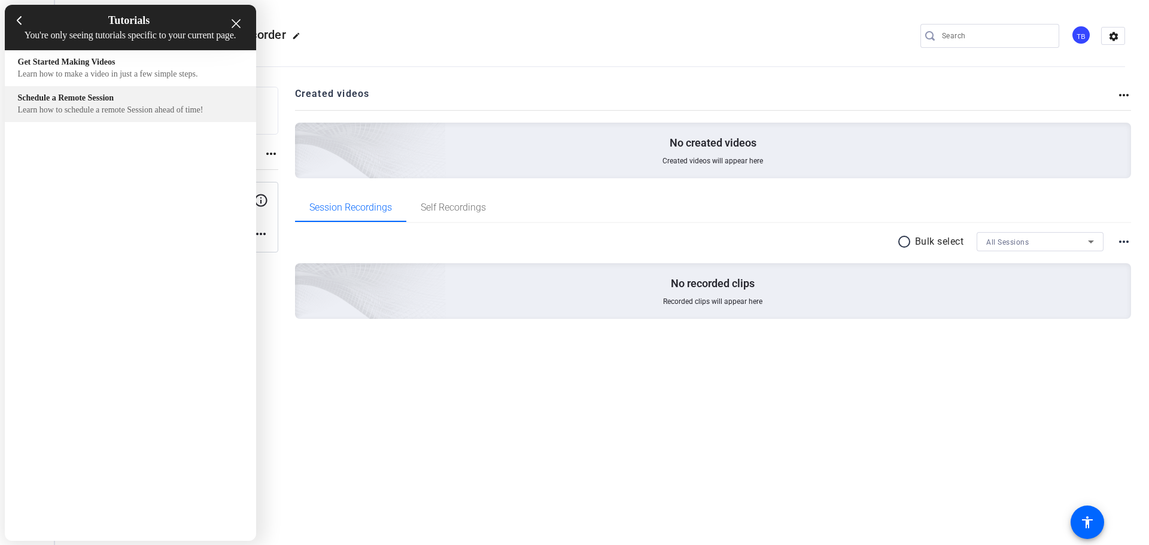
click at [75, 115] on div "Schedule a Remote Session Learn how to schedule a remote Session ahead of time!" at bounding box center [130, 104] width 225 height 22
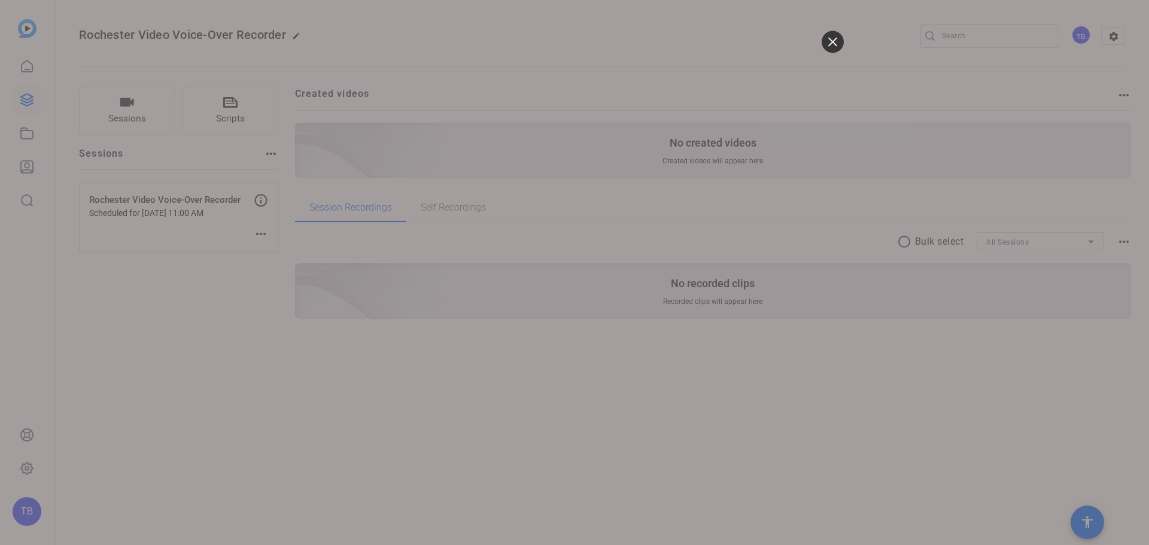
drag, startPoint x: 83, startPoint y: 104, endPoint x: 886, endPoint y: 341, distance: 837.7
click at [886, 341] on div at bounding box center [574, 272] width 1149 height 545
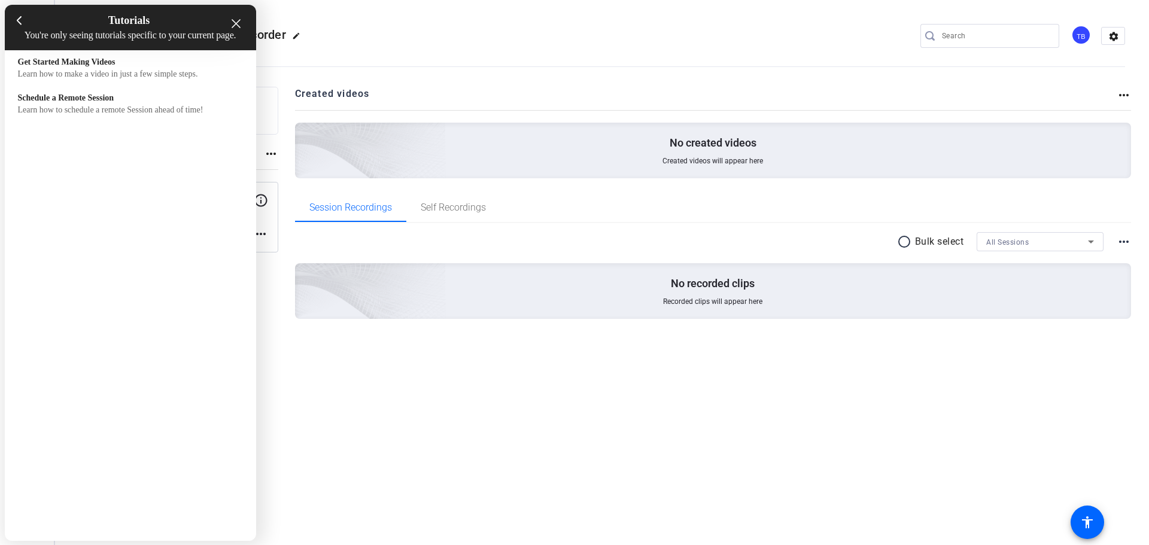
click at [237, 26] on icon "close resource center" at bounding box center [236, 23] width 9 height 9
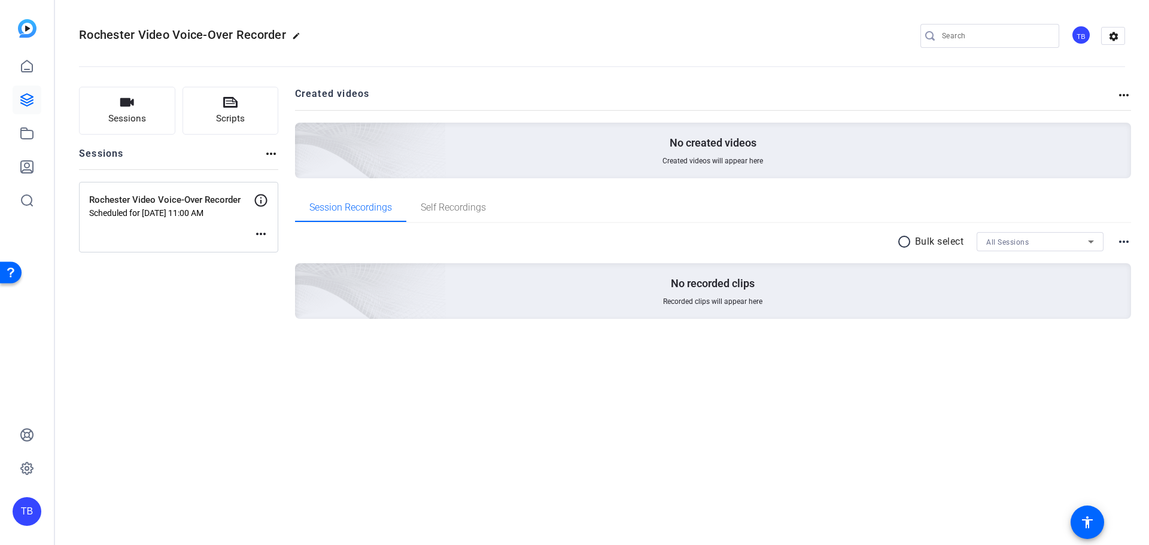
click at [12, 265] on div "Open Resource Center" at bounding box center [11, 272] width 22 height 22
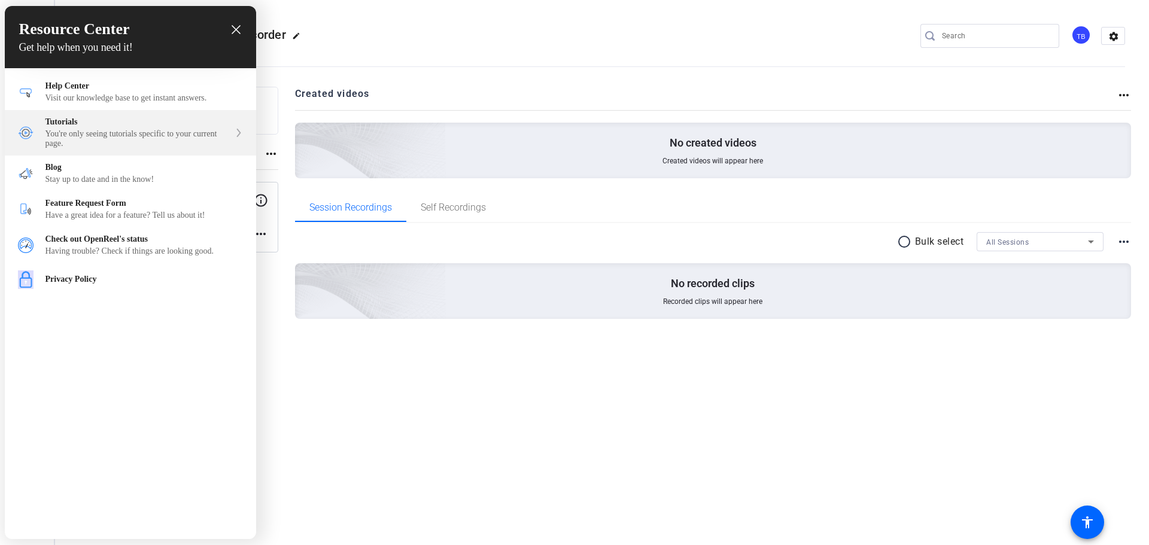
click at [60, 133] on div "You're only seeing tutorials specific to your current page." at bounding box center [137, 138] width 184 height 19
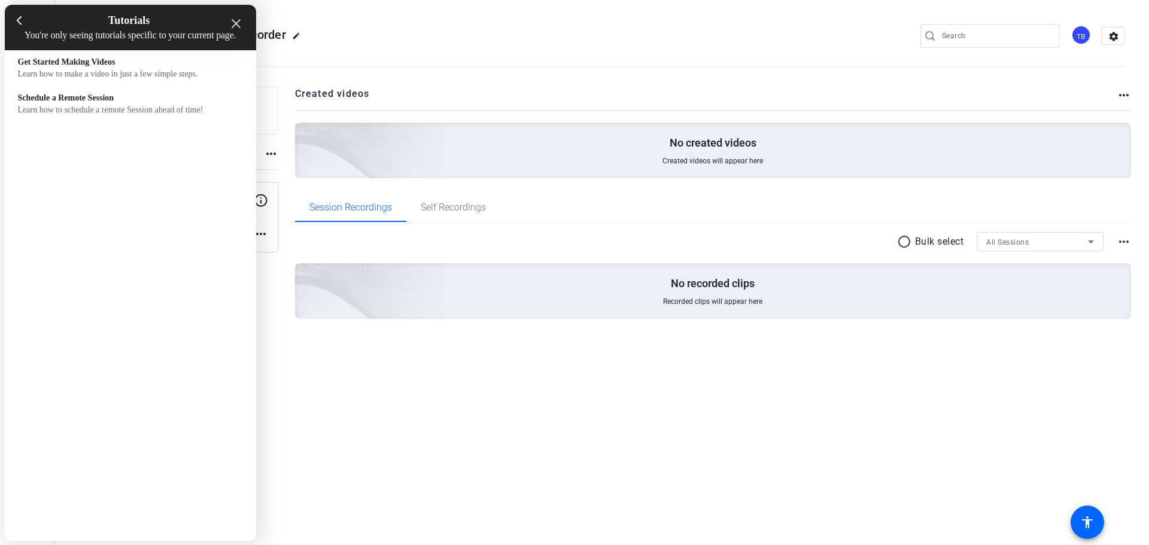
click at [18, 21] on icon at bounding box center [19, 21] width 5 height 10
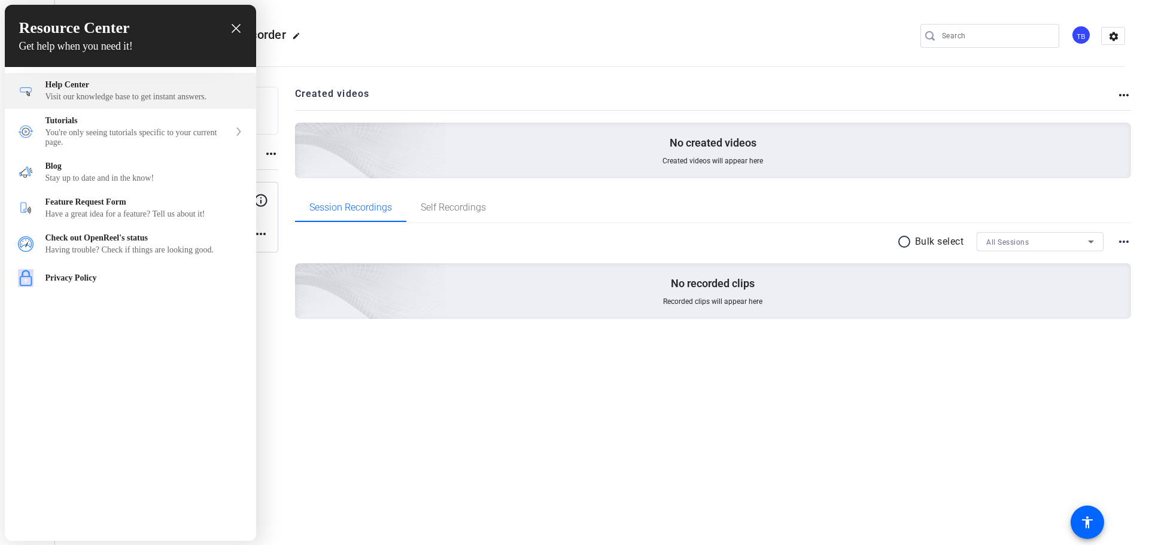
click at [205, 96] on div "Visit our knowledge base to get instant answers." at bounding box center [144, 97] width 198 height 10
drag, startPoint x: 365, startPoint y: 63, endPoint x: 365, endPoint y: 53, distance: 10.2
click at [365, 63] on div at bounding box center [574, 272] width 1149 height 545
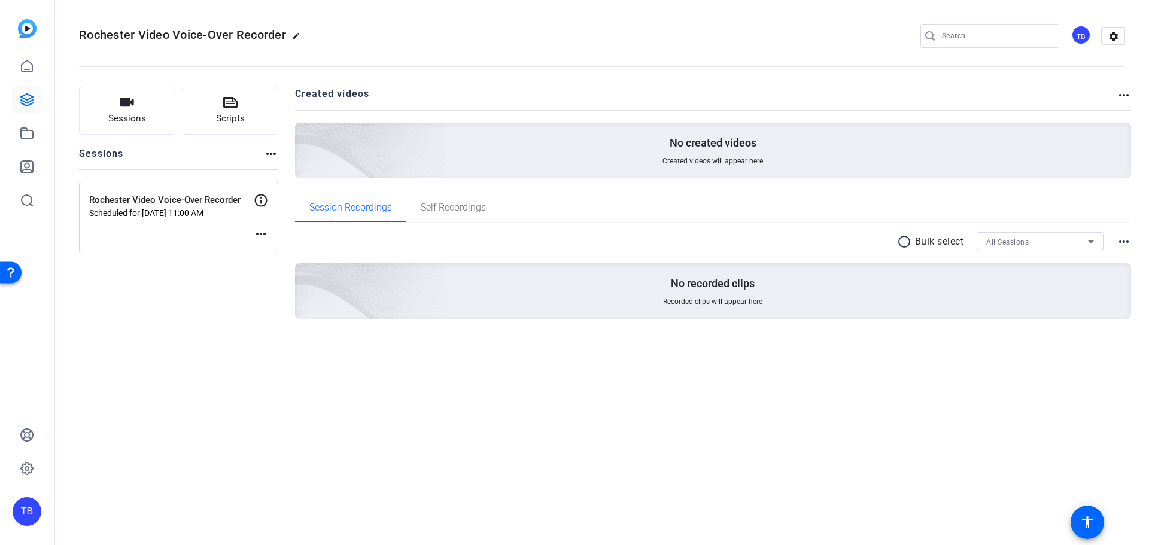
click at [156, 219] on div "Rochester Video Voice-Over Recorder Scheduled for [DATE] 11:00 AM more_horiz" at bounding box center [178, 217] width 199 height 71
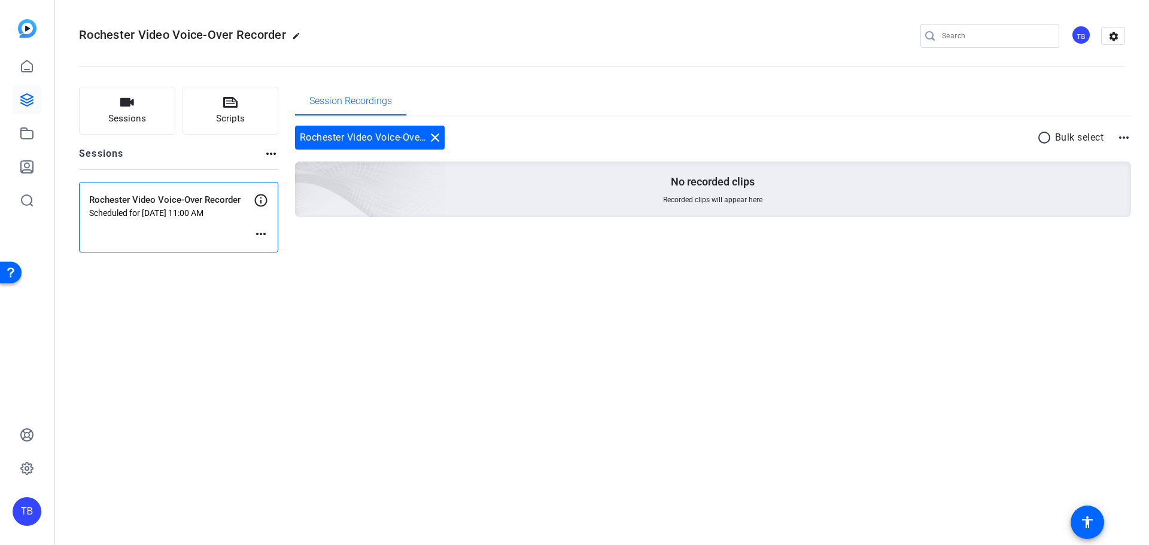
click at [262, 233] on mat-icon "more_horiz" at bounding box center [261, 234] width 14 height 14
click at [288, 251] on span "Edit Session" at bounding box center [290, 252] width 54 height 14
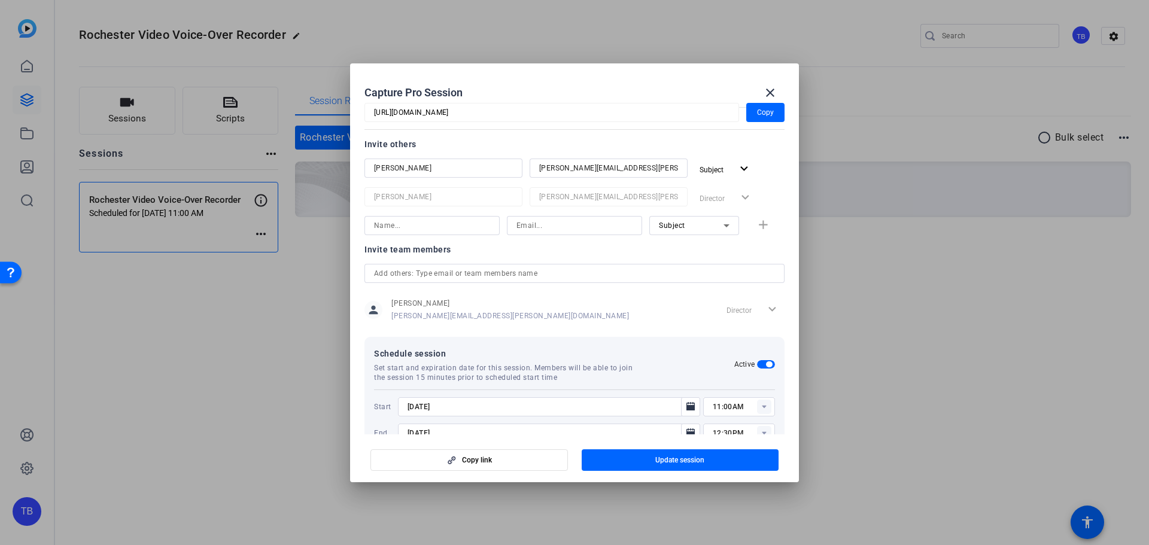
scroll to position [160, 0]
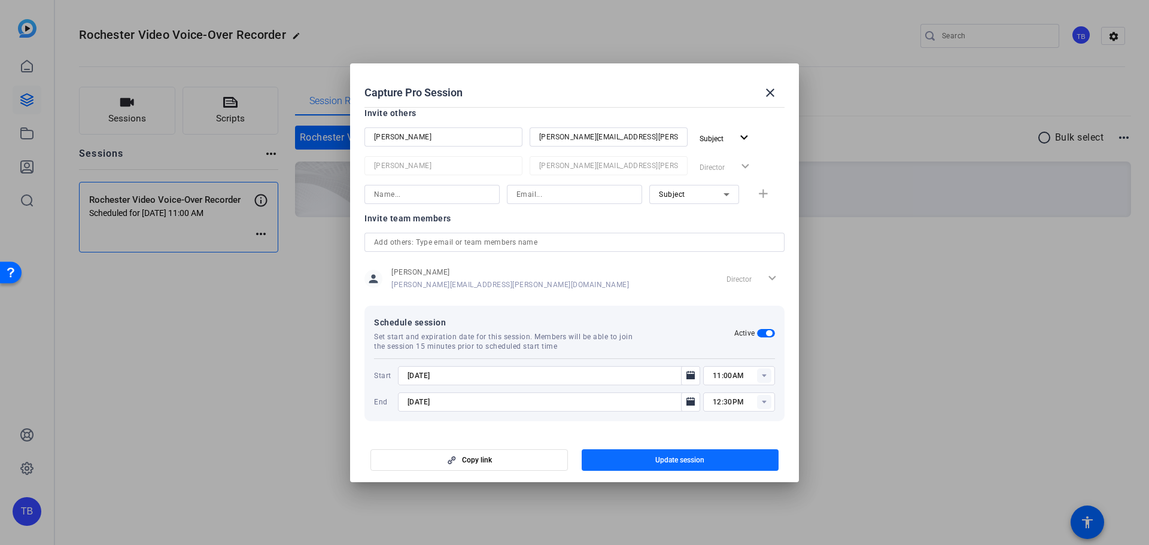
click at [660, 463] on span "Update session" at bounding box center [679, 461] width 49 height 10
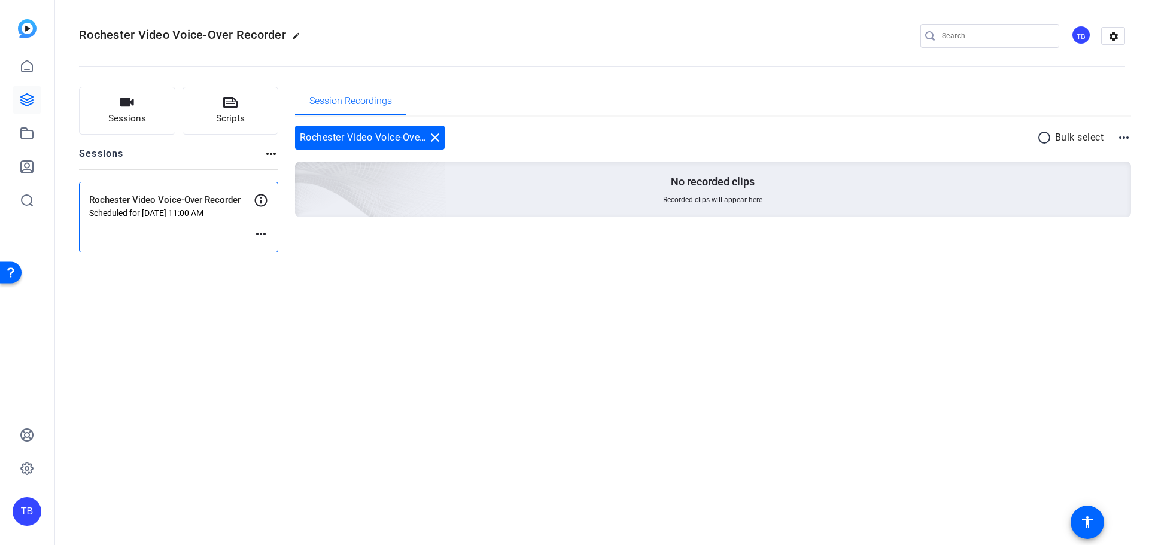
click at [1013, 374] on div "Rochester Video Voice-Over Recorder edit TB settings Sessions Scripts Sessions …" at bounding box center [602, 272] width 1094 height 545
click at [262, 233] on mat-icon "more_horiz" at bounding box center [261, 234] width 14 height 14
click at [277, 247] on span "Edit Session" at bounding box center [290, 252] width 54 height 14
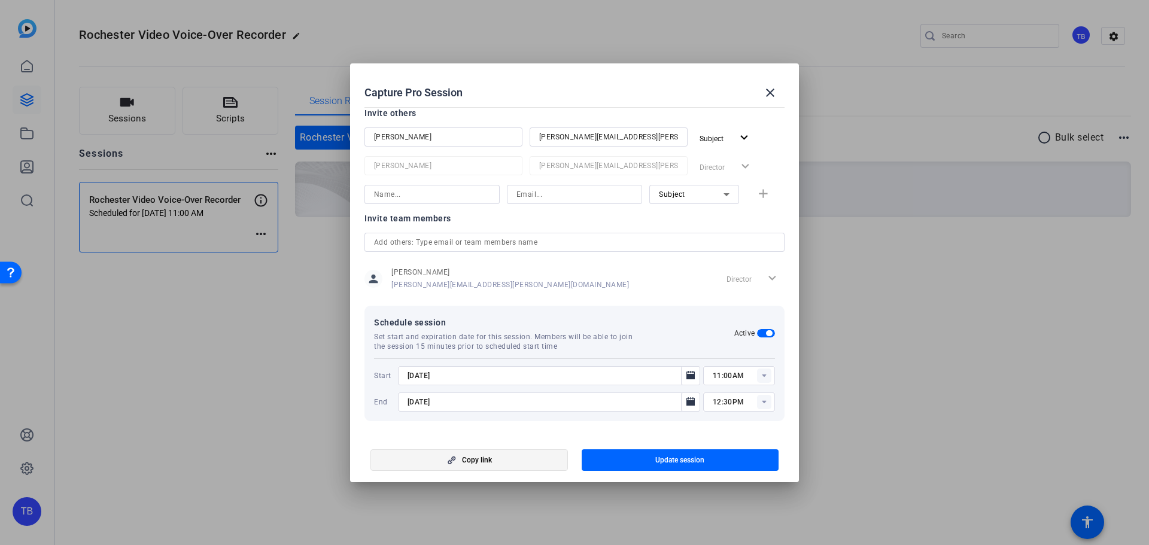
click at [463, 458] on span "Copy link" at bounding box center [477, 461] width 30 height 10
click at [774, 95] on mat-icon "close" at bounding box center [770, 93] width 14 height 14
